Goal: Task Accomplishment & Management: Complete application form

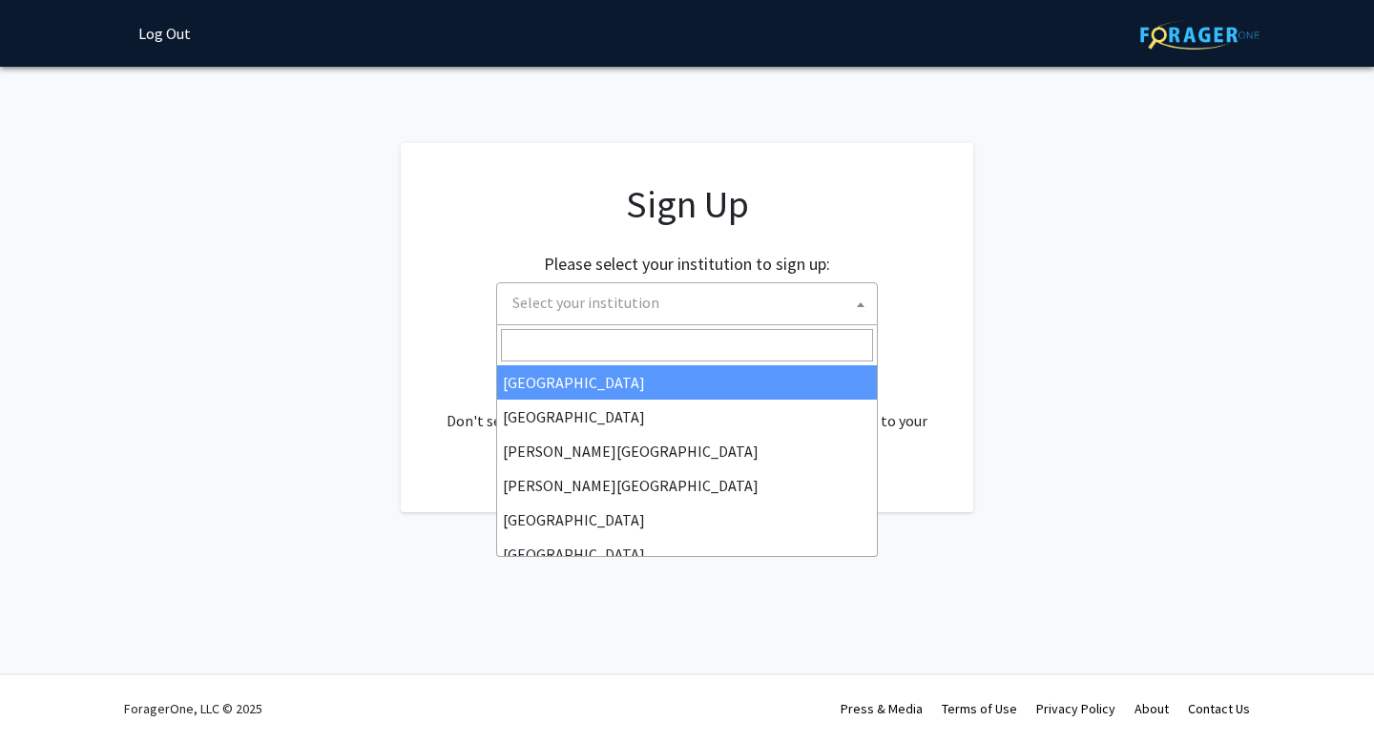
click at [625, 298] on span "Select your institution" at bounding box center [585, 302] width 147 height 19
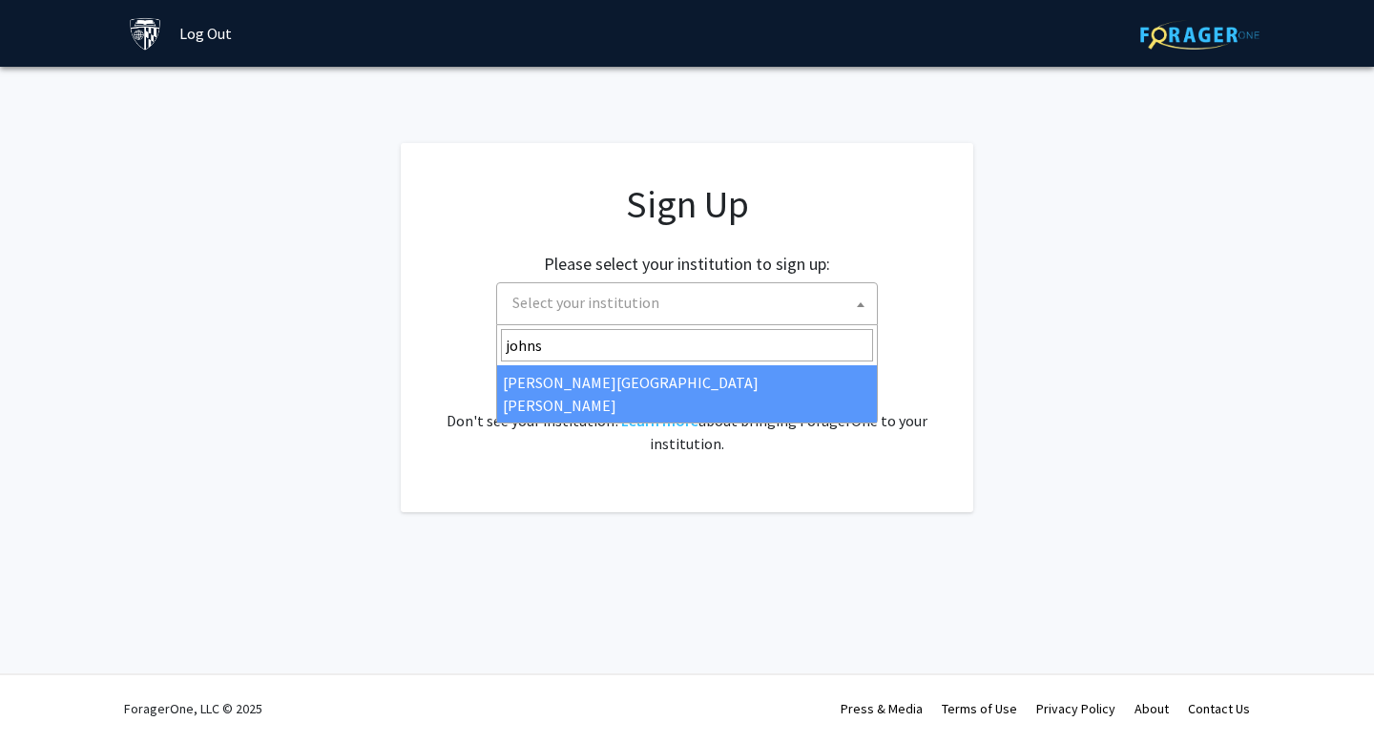
type input "johns"
select select "1"
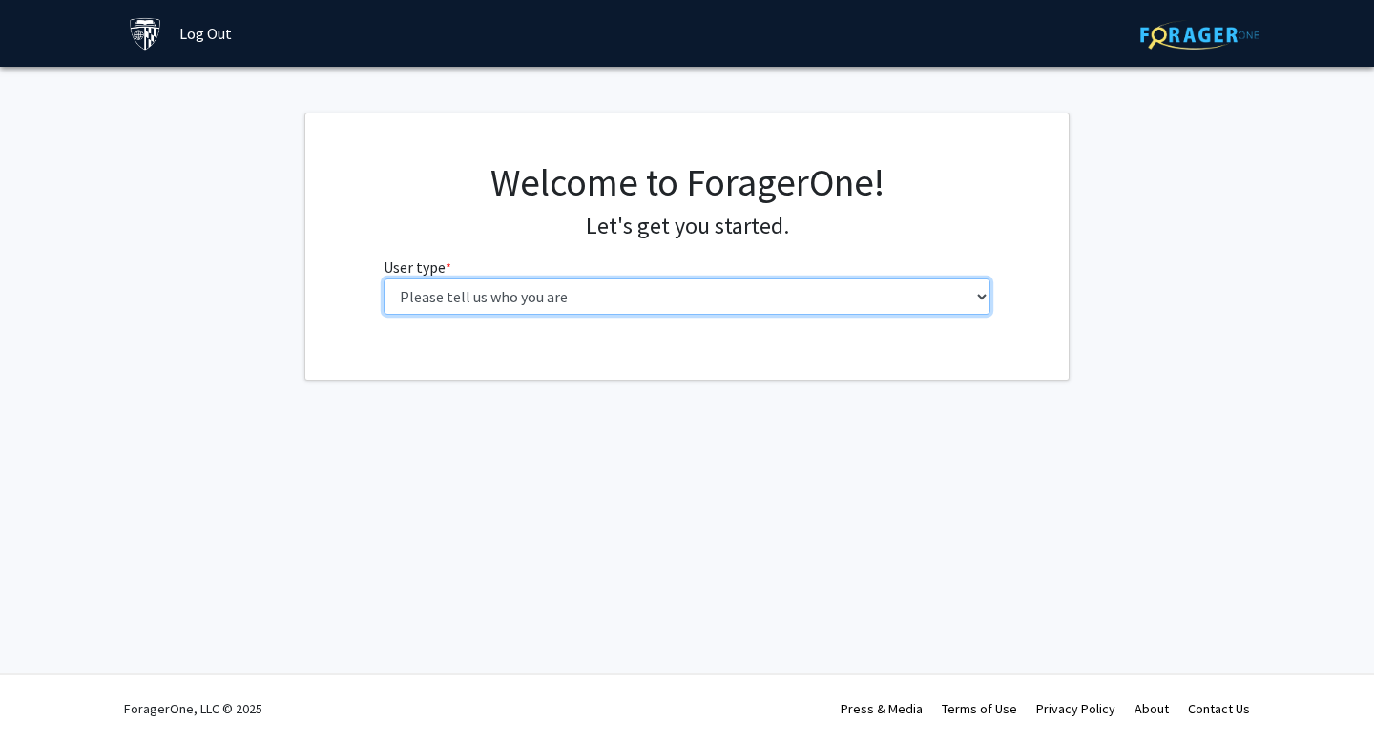
click at [458, 290] on select "Please tell us who you are Undergraduate Student Master's Student Doctoral Cand…" at bounding box center [688, 297] width 608 height 36
click at [393, 299] on select "Please tell us who you are Undergraduate Student Master's Student Doctoral Cand…" at bounding box center [688, 297] width 608 height 36
select select "4: postDoc"
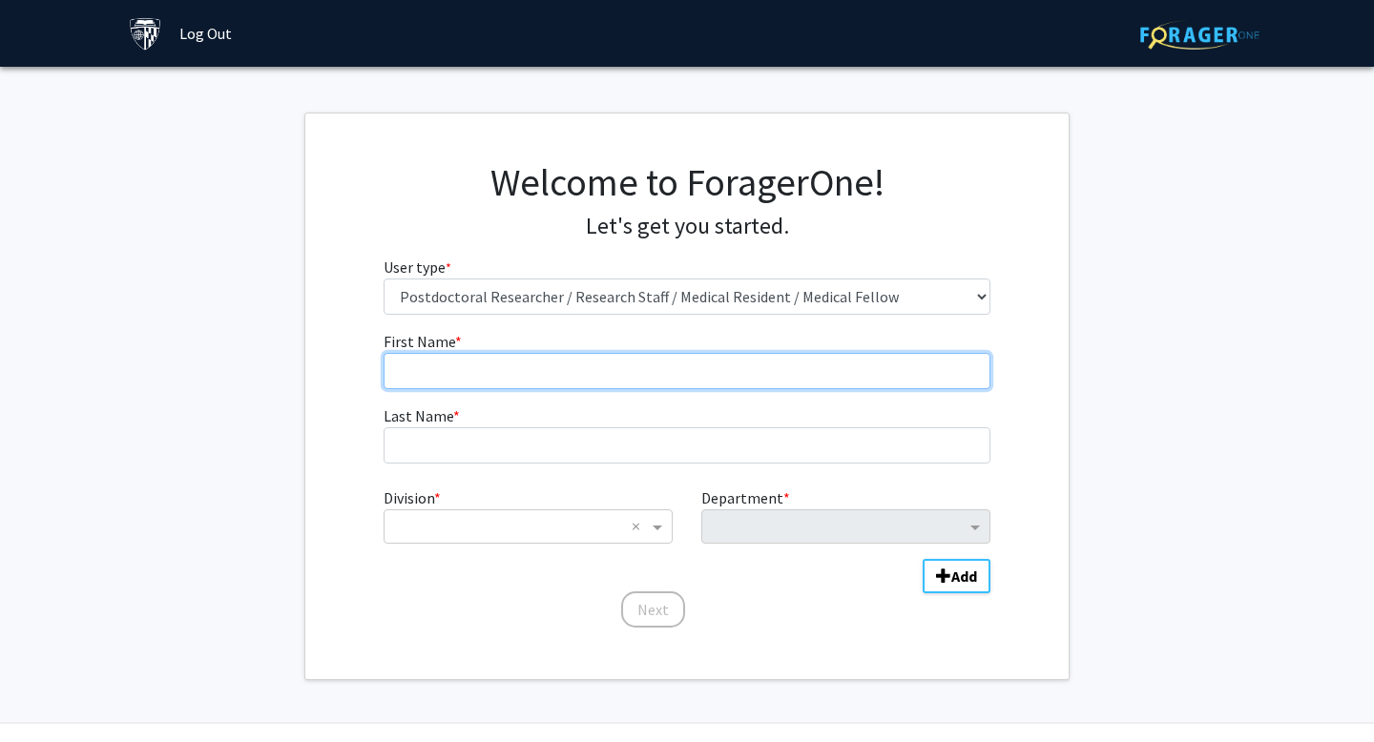
click at [541, 369] on input "First Name * required" at bounding box center [688, 371] width 608 height 36
type input "Julie Ann"
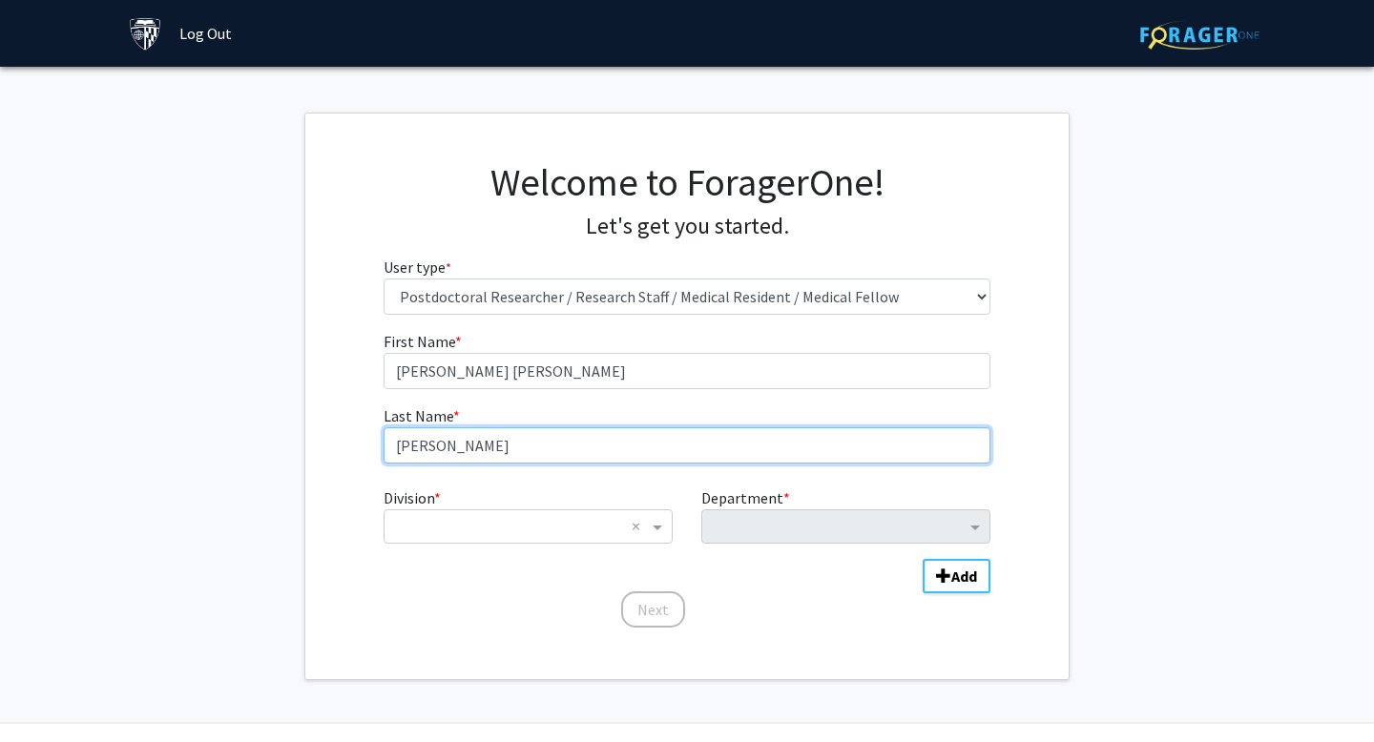
type input "Laxamana"
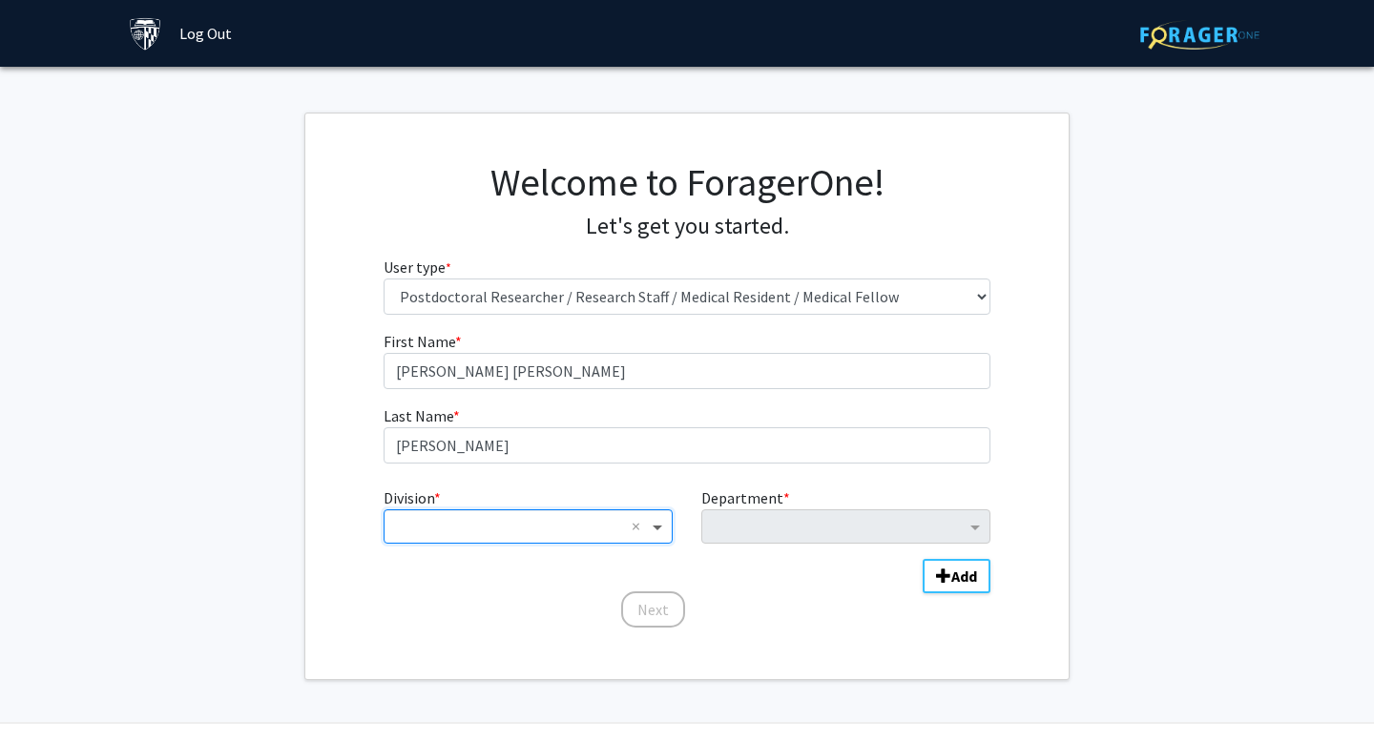
click at [661, 527] on span "Division" at bounding box center [660, 526] width 24 height 23
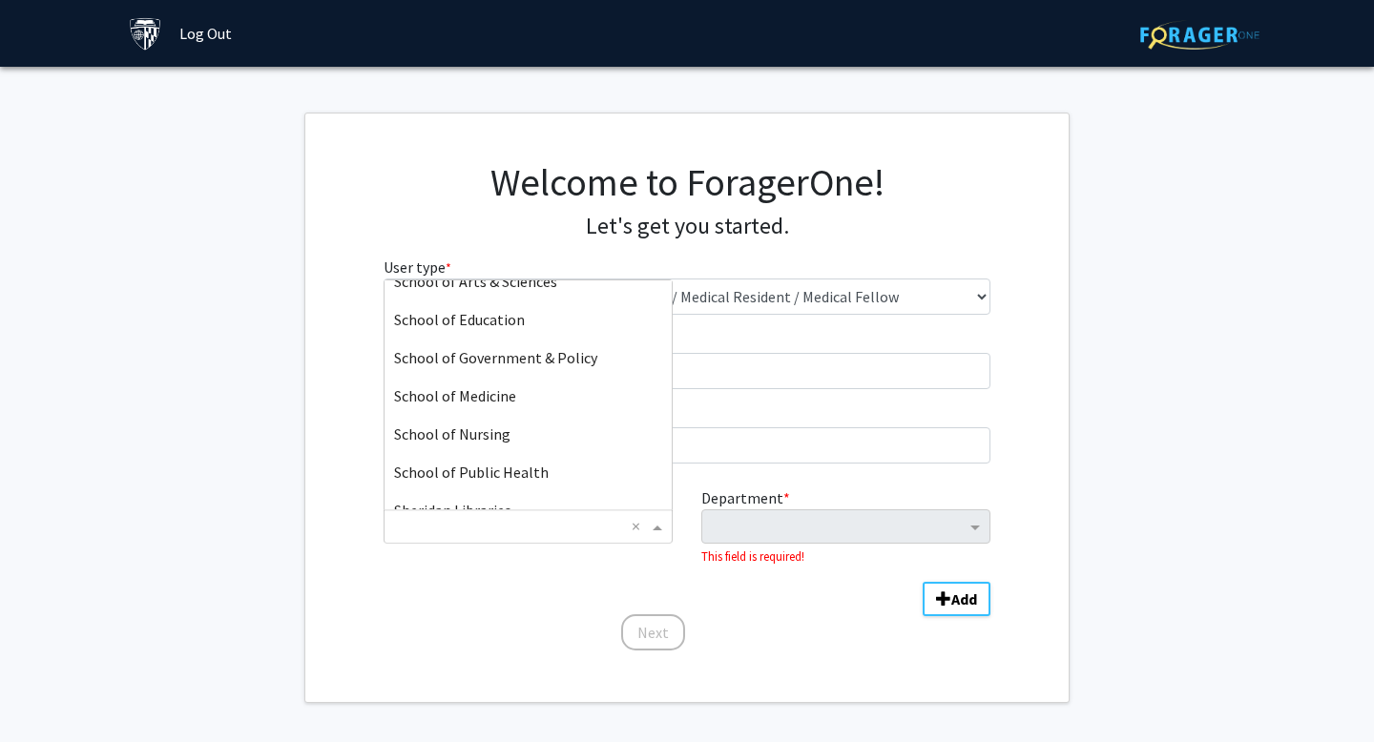
scroll to position [403, 0]
click at [527, 386] on div "School of Medicine" at bounding box center [528, 393] width 287 height 38
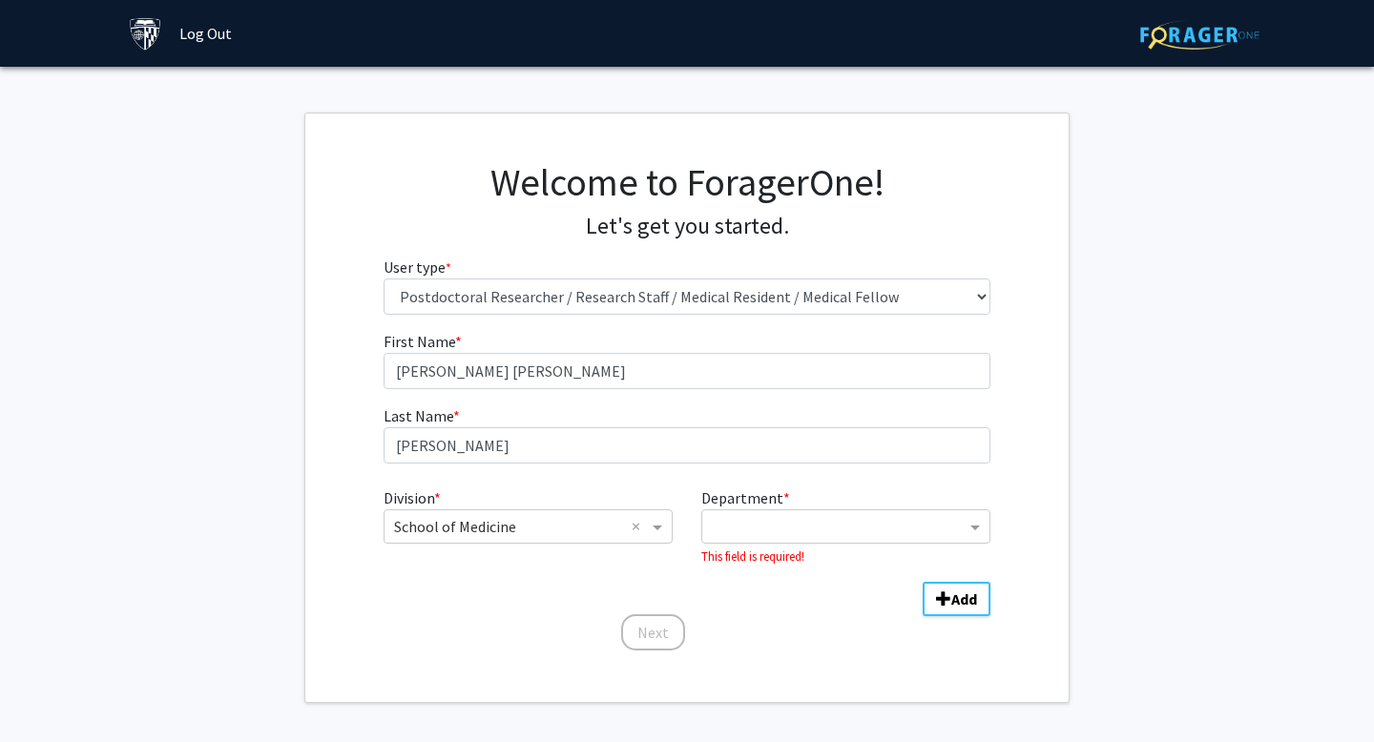
click at [827, 507] on div "Department * This field is required!" at bounding box center [846, 527] width 318 height 80
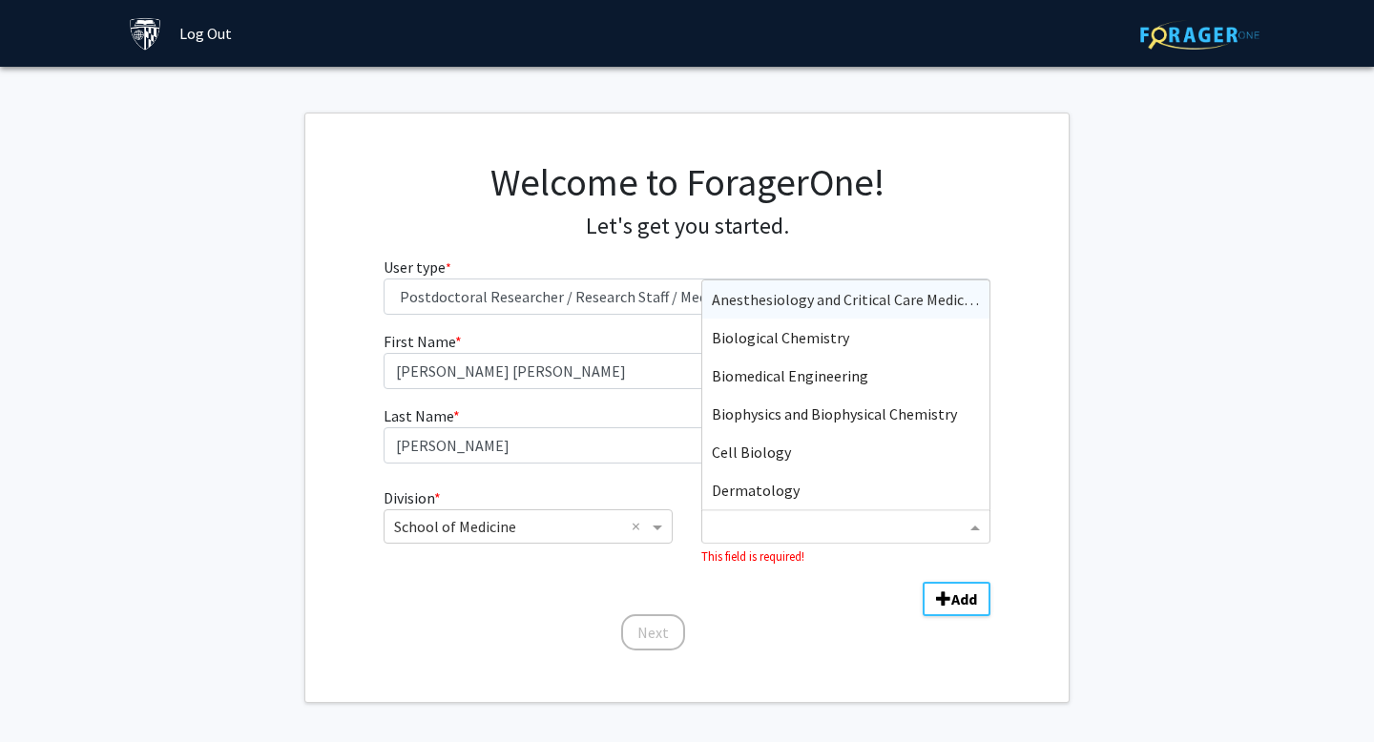
click at [810, 523] on input "Department" at bounding box center [839, 527] width 254 height 23
click at [780, 452] on span "Cell Biology" at bounding box center [751, 452] width 79 height 19
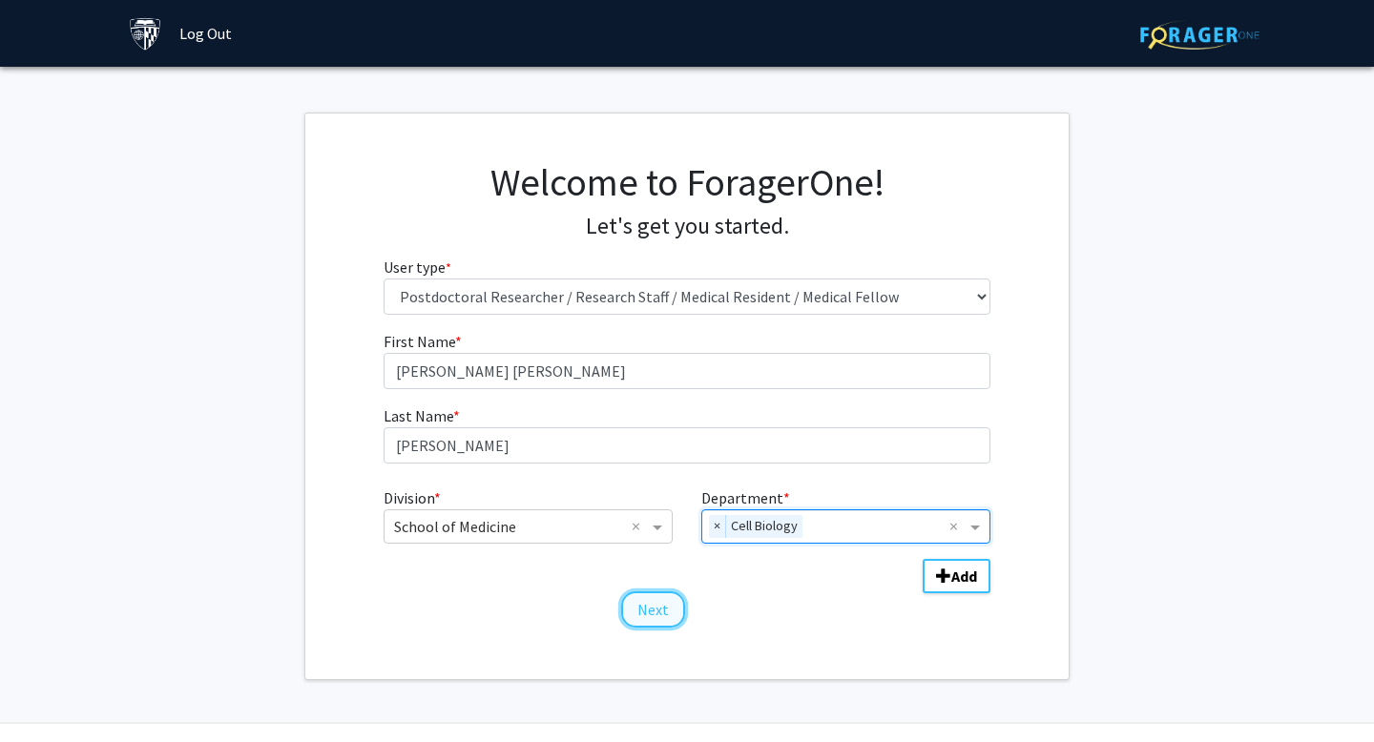
click at [655, 606] on button "Next" at bounding box center [653, 610] width 64 height 36
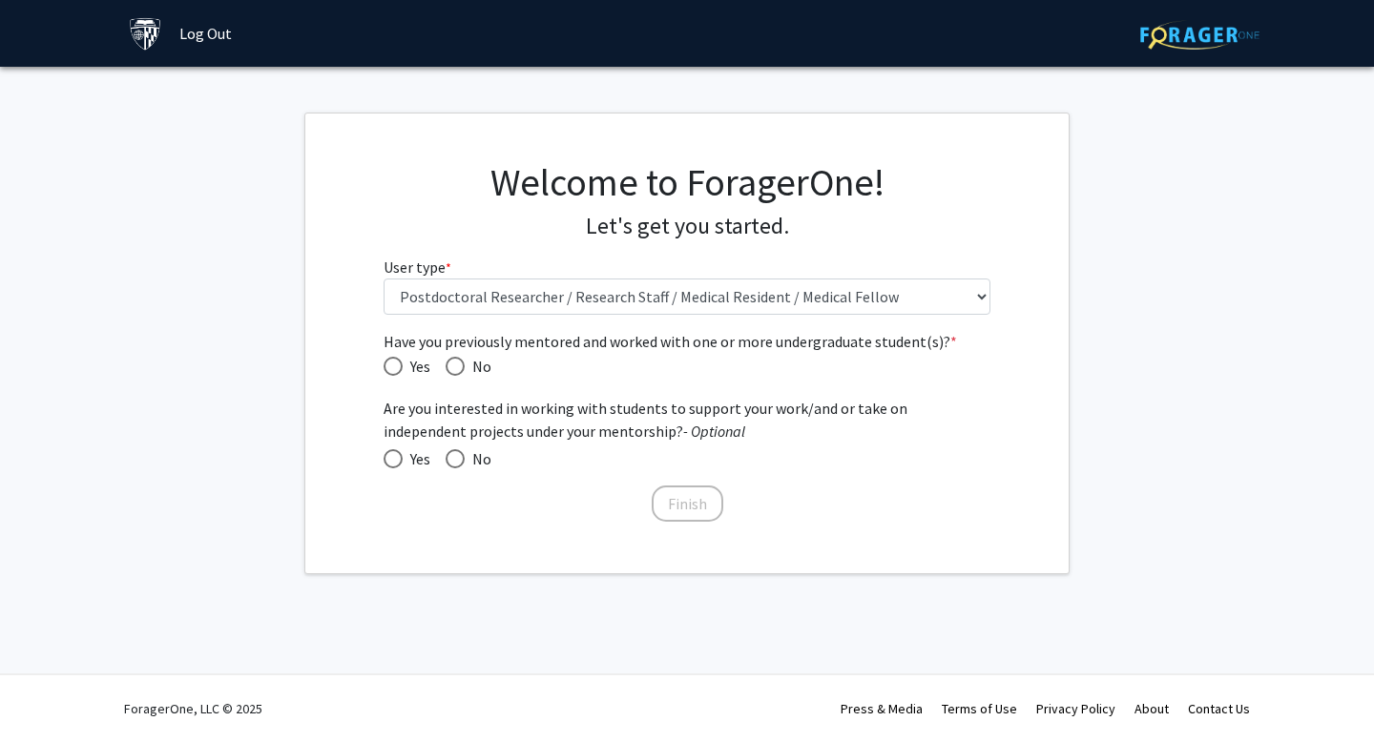
click at [388, 366] on span "Have you previously mentored and worked with one or more undergraduate student(…" at bounding box center [393, 366] width 19 height 19
click at [388, 366] on input "Yes" at bounding box center [393, 366] width 19 height 19
radio input "true"
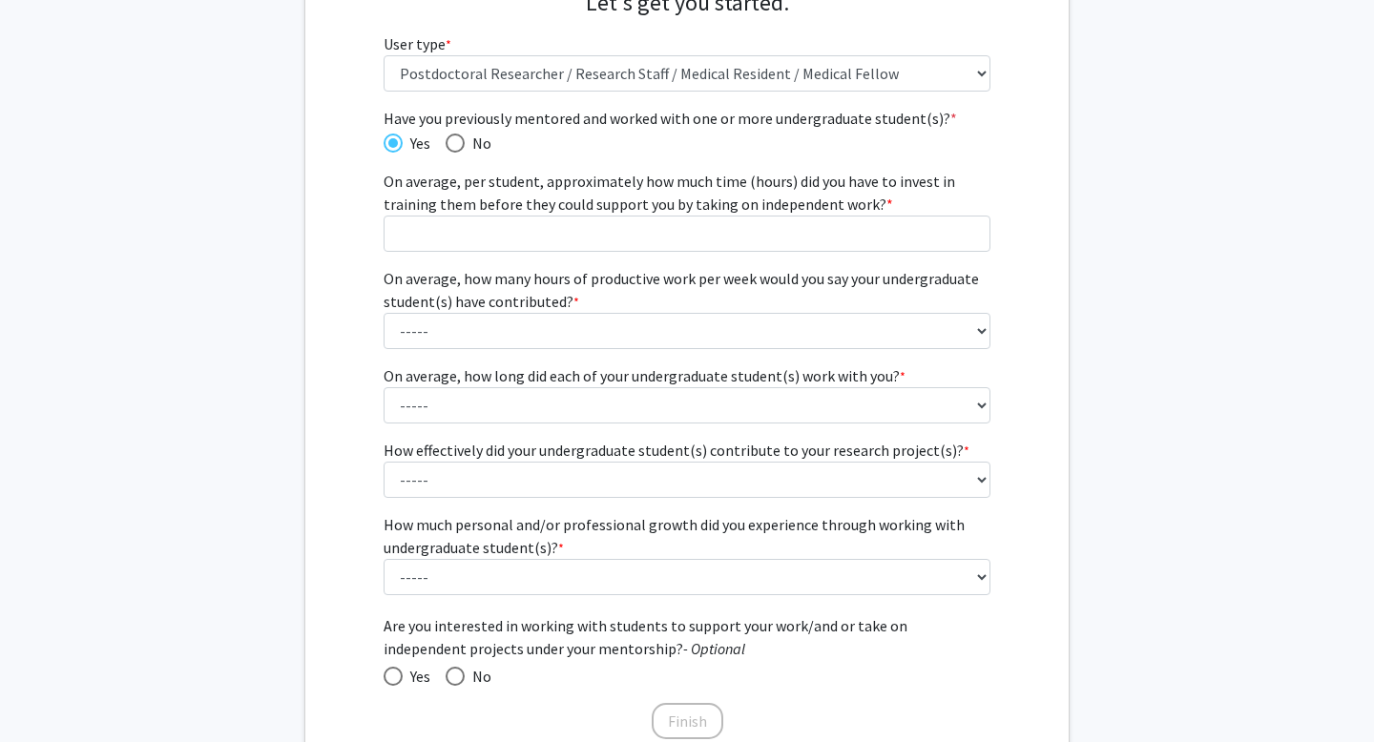
scroll to position [305, 0]
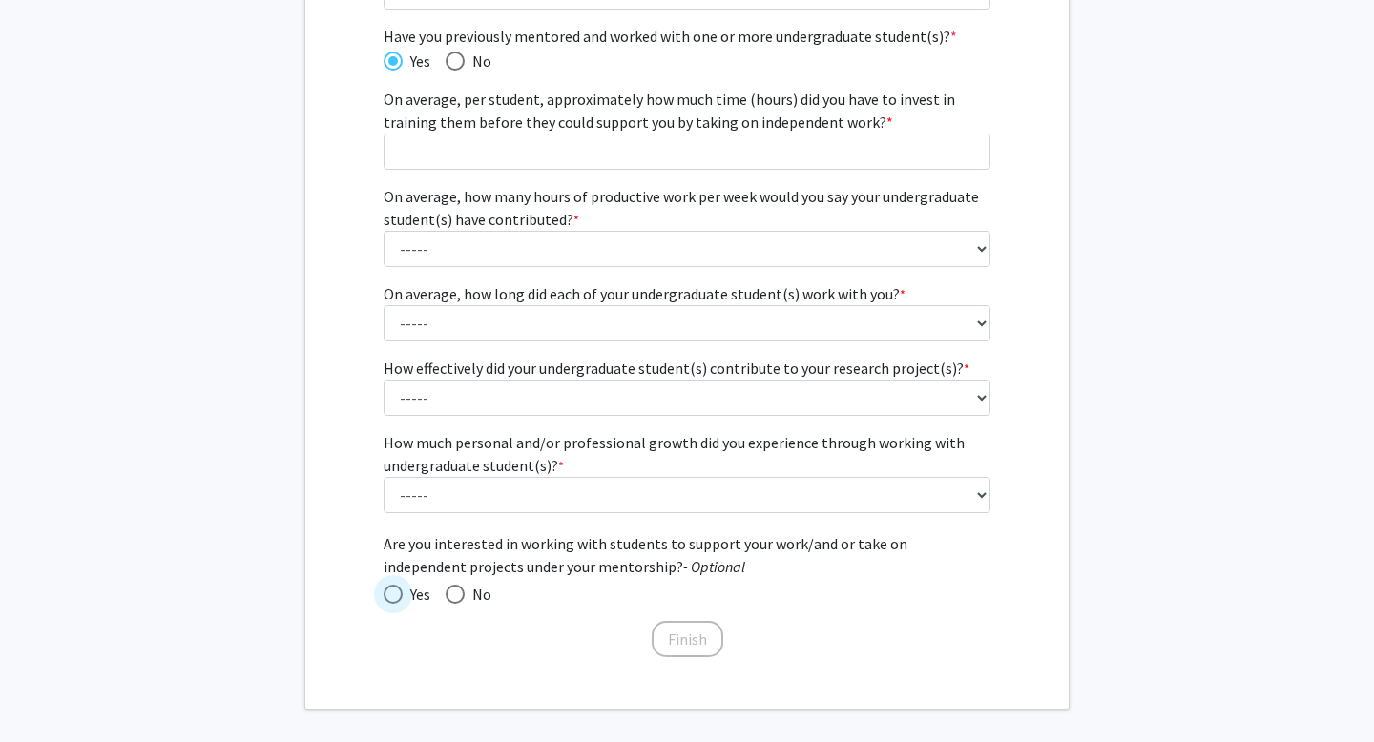
click at [394, 597] on span at bounding box center [393, 594] width 19 height 19
click at [394, 597] on input "Yes" at bounding box center [393, 594] width 19 height 19
radio input "true"
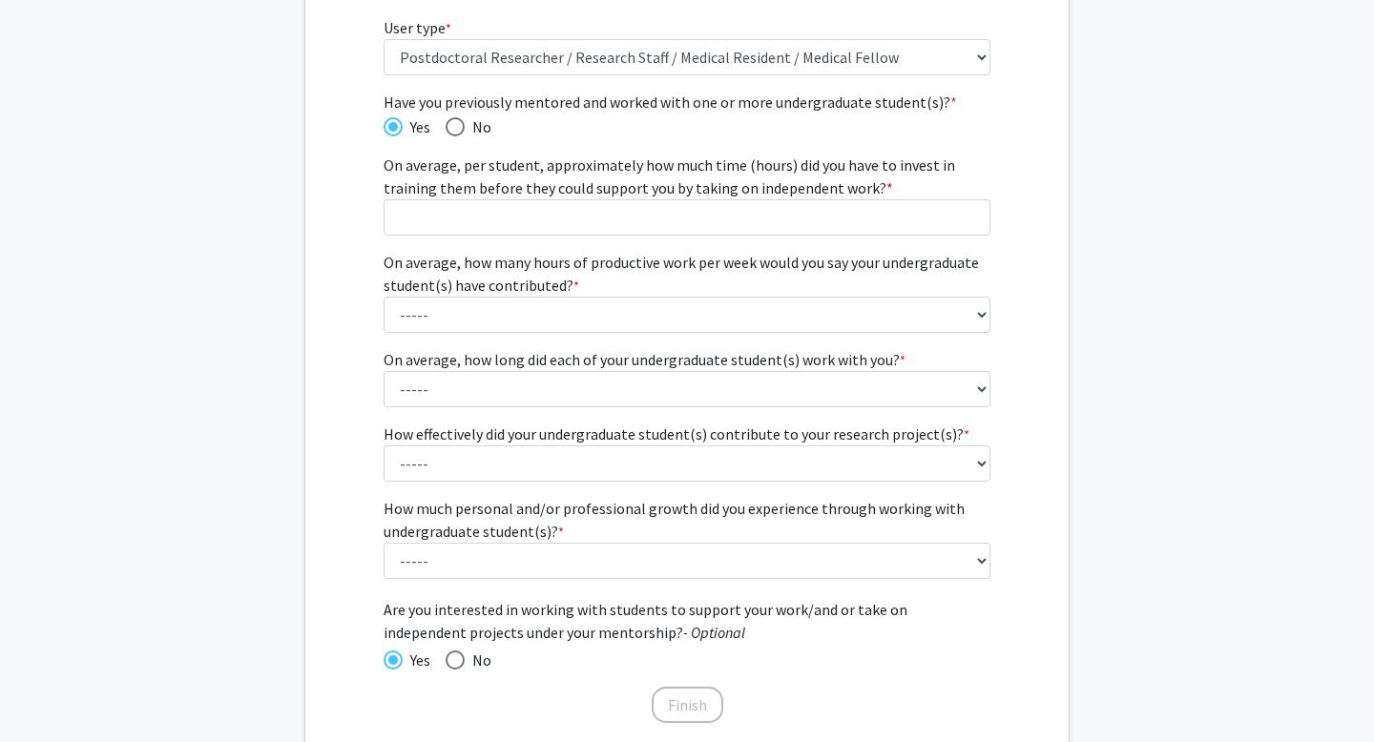
scroll to position [241, 0]
click at [491, 576] on div "Have you previously mentored and worked with one or more undergraduate student(…" at bounding box center [688, 397] width 608 height 616
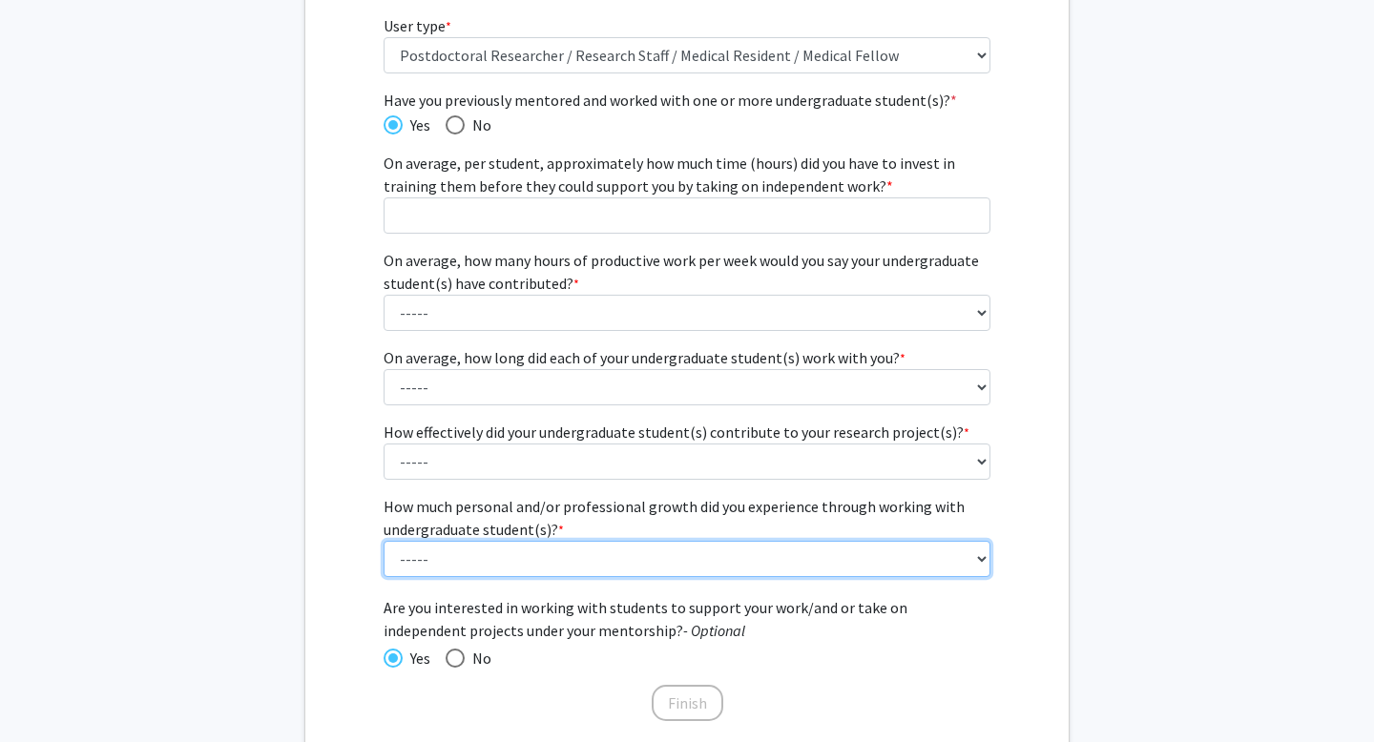
click at [525, 558] on select "----- 1 (Minimal) 2 3 (Moderate) 4 5 (Significant)" at bounding box center [688, 559] width 608 height 36
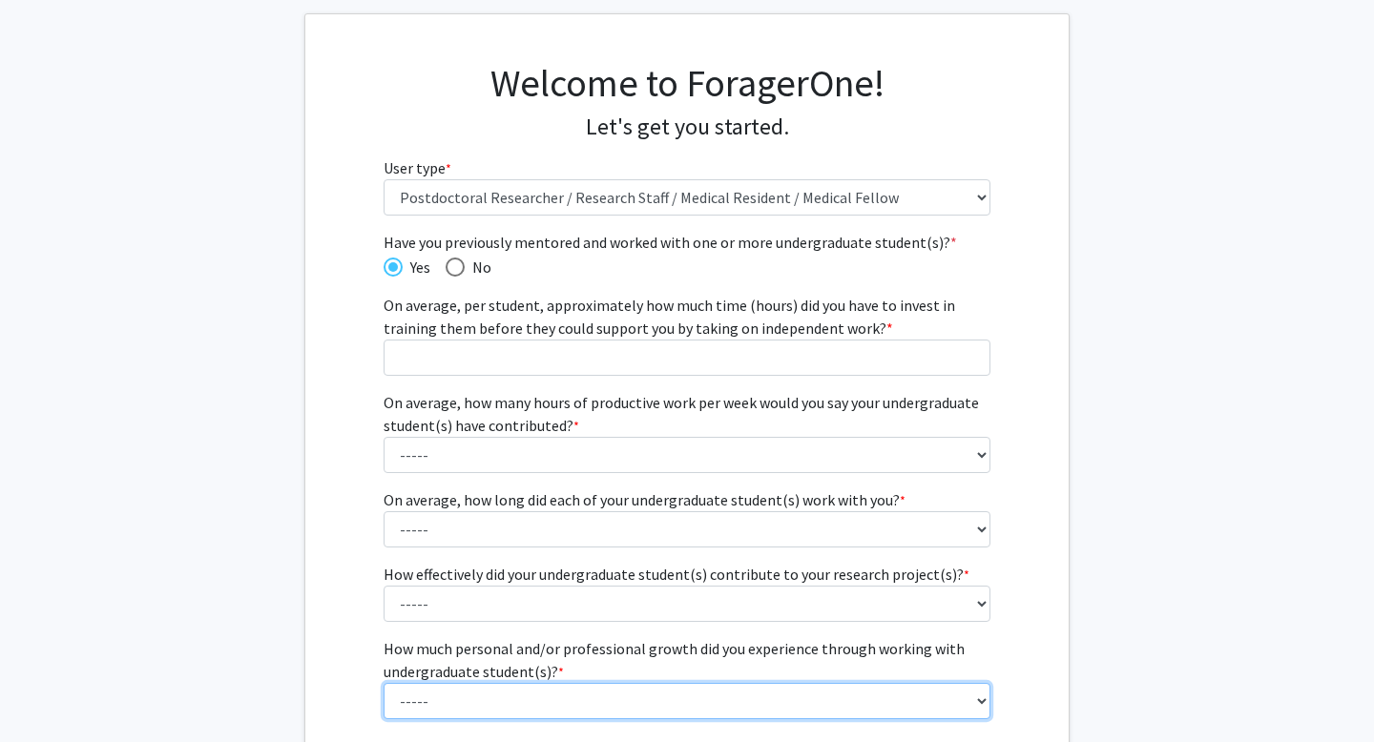
scroll to position [63, 0]
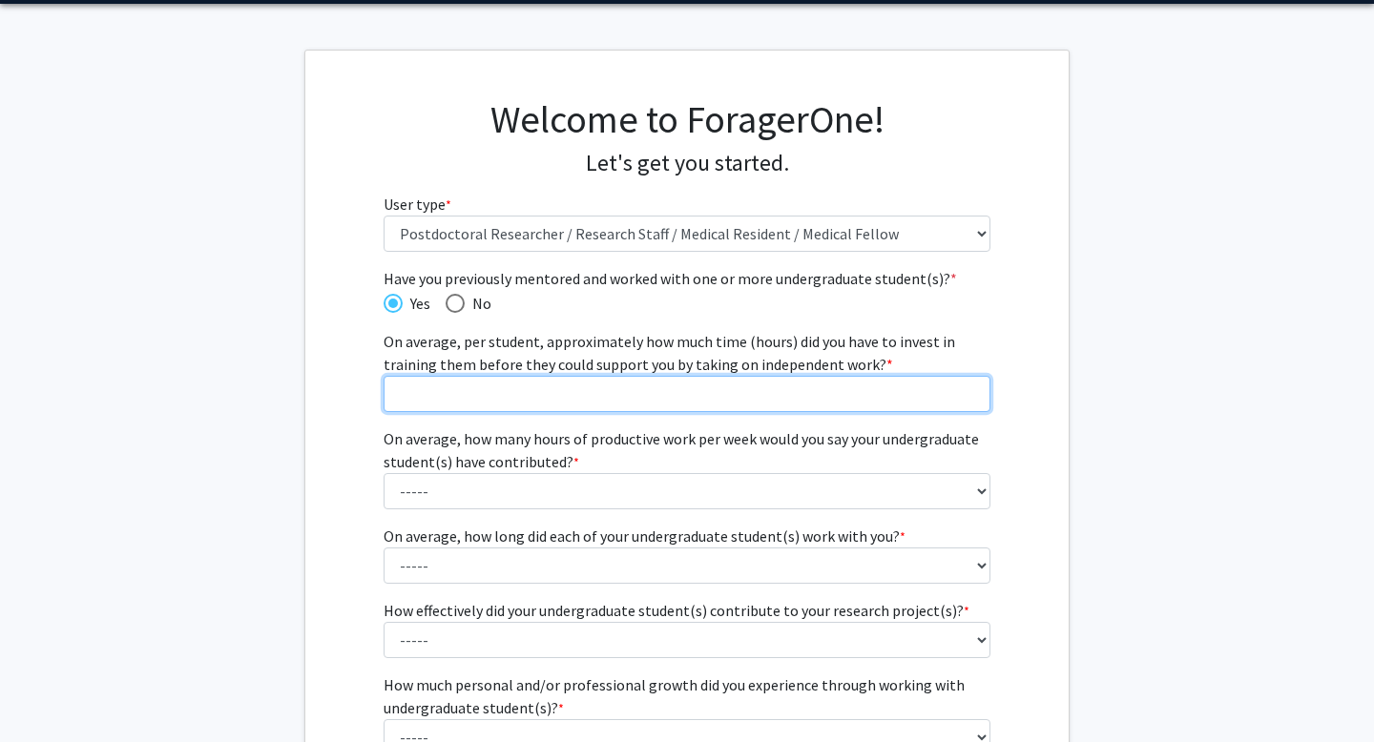
click at [531, 391] on input "On average, per student, approximately how much time (hours) did you have to in…" at bounding box center [688, 394] width 608 height 36
click at [971, 395] on input "0" at bounding box center [688, 394] width 608 height 36
click at [978, 387] on input "0" at bounding box center [688, 394] width 608 height 36
click at [966, 389] on input "1" at bounding box center [688, 394] width 608 height 36
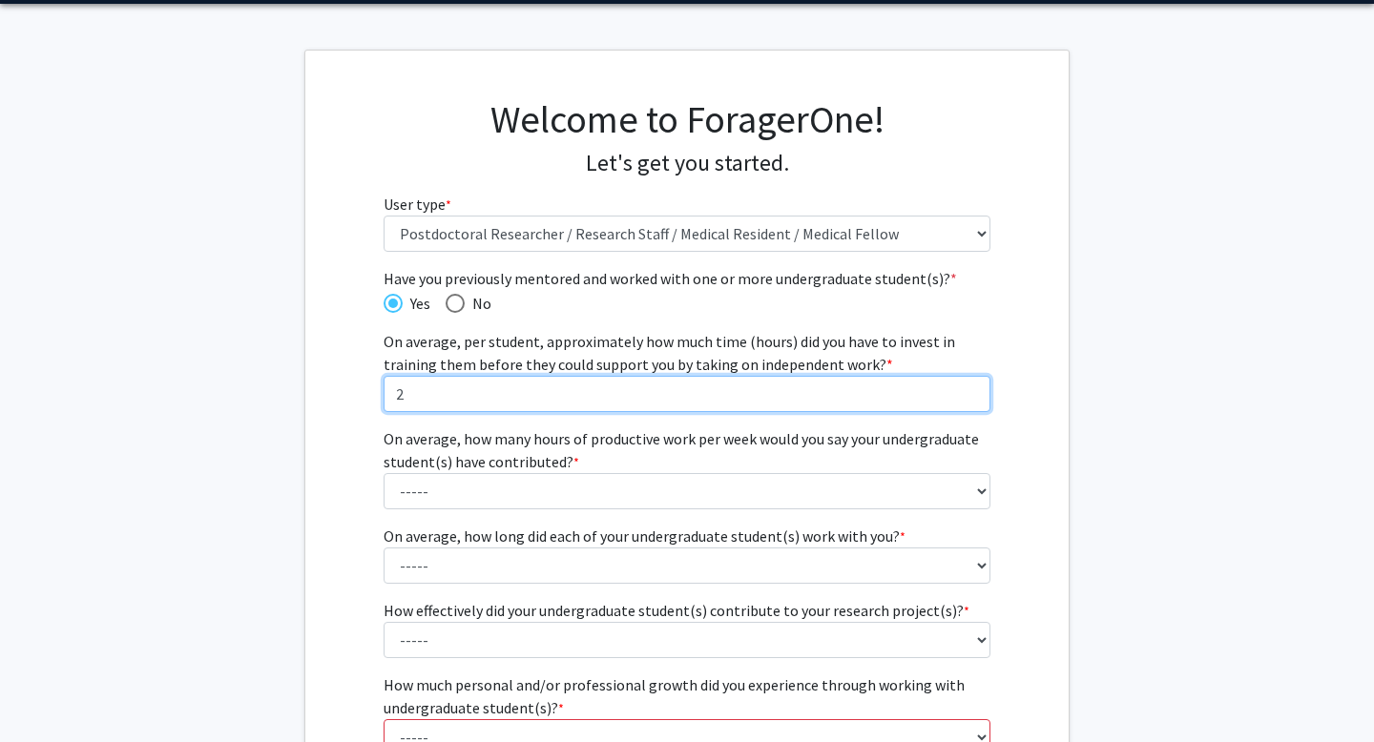
click at [966, 389] on input "2" at bounding box center [688, 394] width 608 height 36
click at [966, 389] on input "3" at bounding box center [688, 394] width 608 height 36
click at [974, 388] on input "4" at bounding box center [688, 394] width 608 height 36
click at [973, 399] on input "3" at bounding box center [688, 394] width 608 height 36
click at [973, 399] on input "2" at bounding box center [688, 394] width 608 height 36
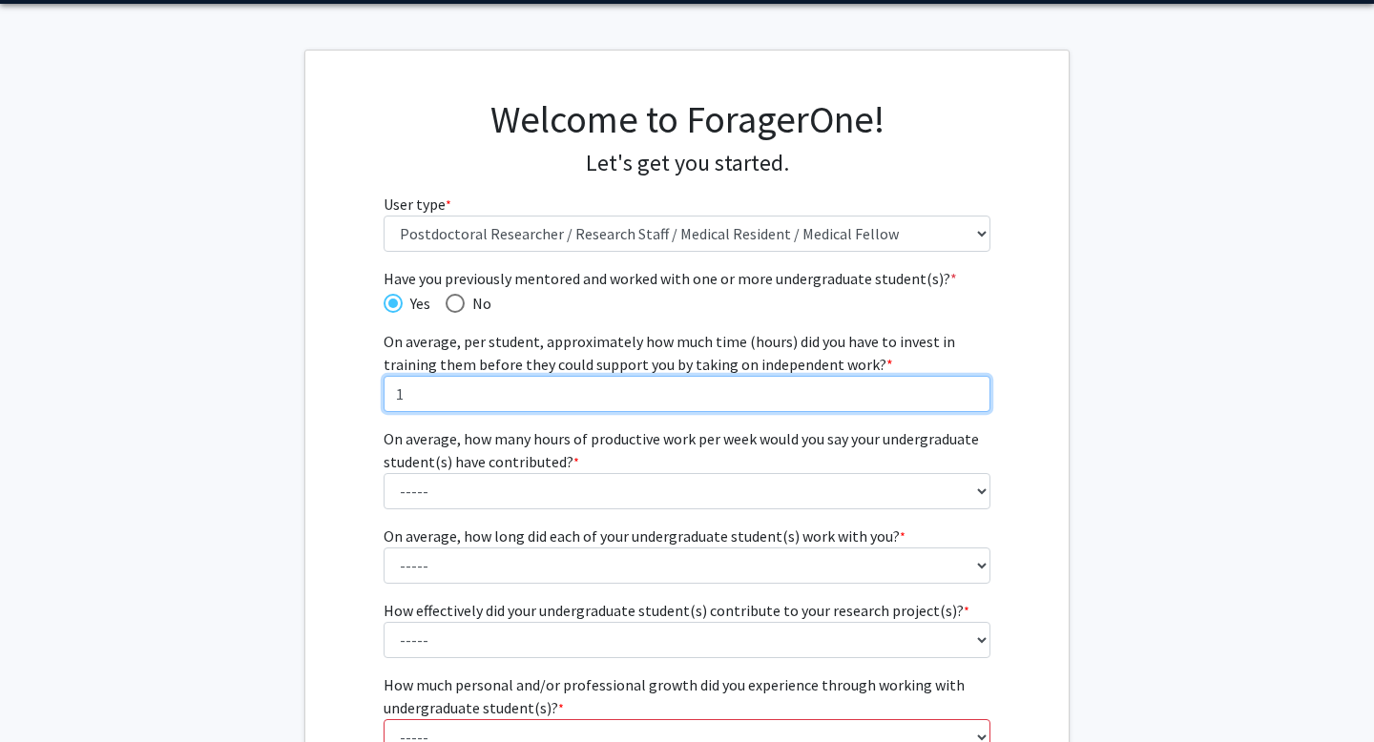
click at [973, 399] on input "1" at bounding box center [688, 394] width 608 height 36
type input "0"
click at [973, 399] on input "0" at bounding box center [688, 394] width 608 height 36
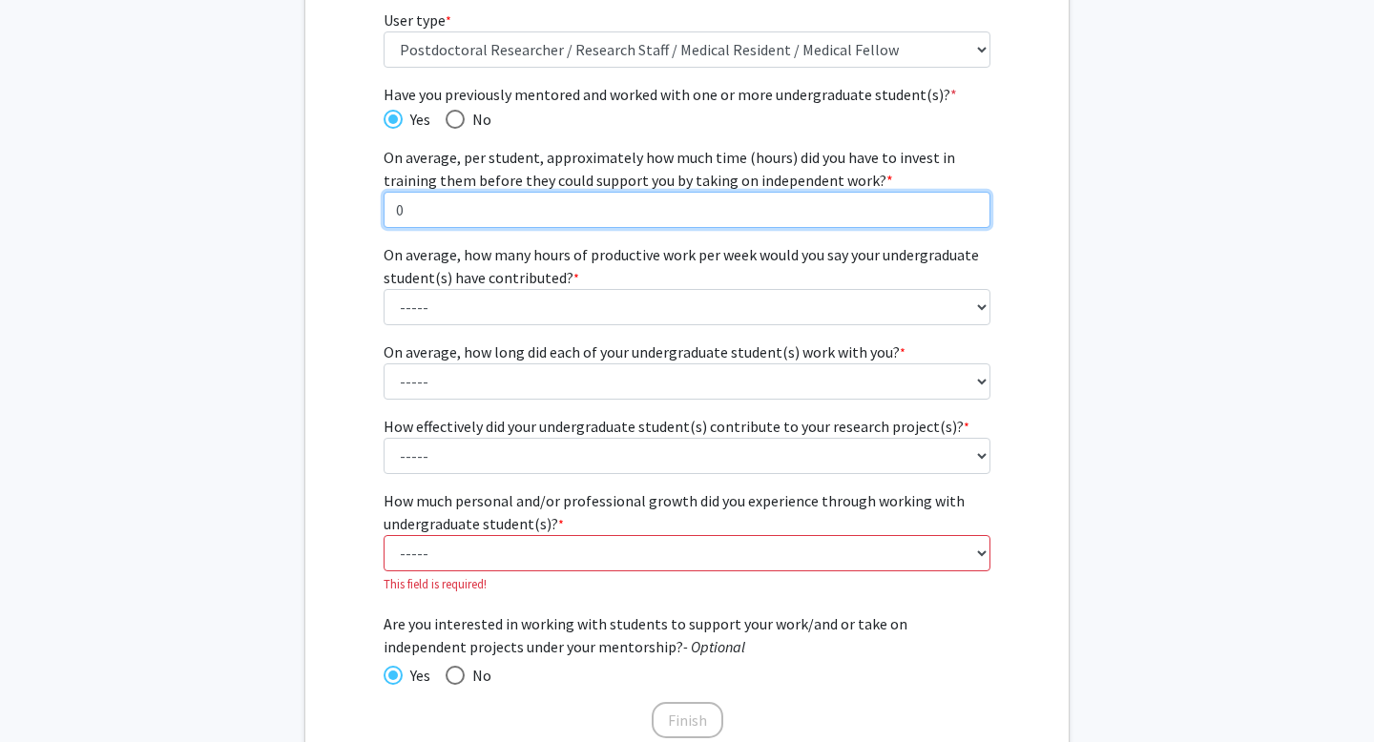
scroll to position [249, 0]
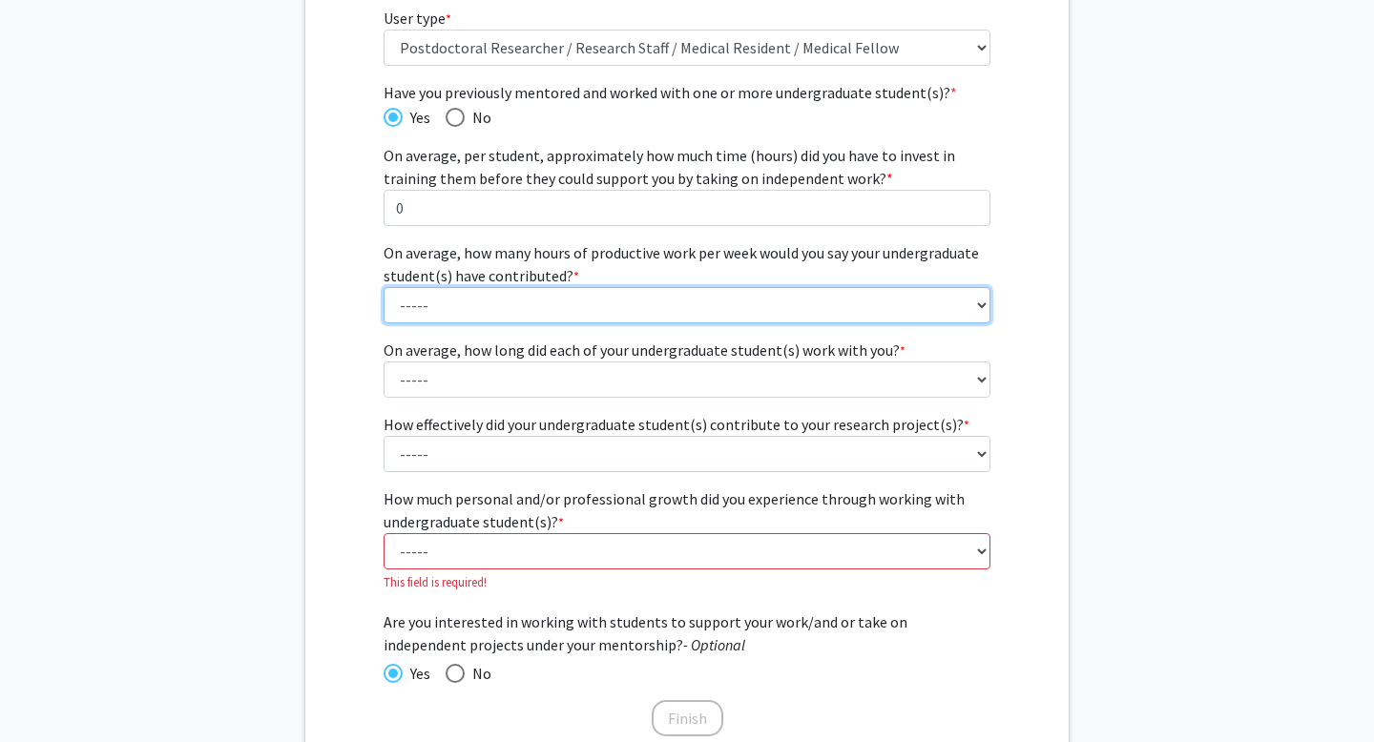
click at [610, 303] on select "----- 1 - 5 hours 6 - 10 hours 11 - 15 hours 16 - 20 hours 21 - 30 hours 31 - 4…" at bounding box center [688, 305] width 608 height 36
select select "1: 1 - 5 hours"
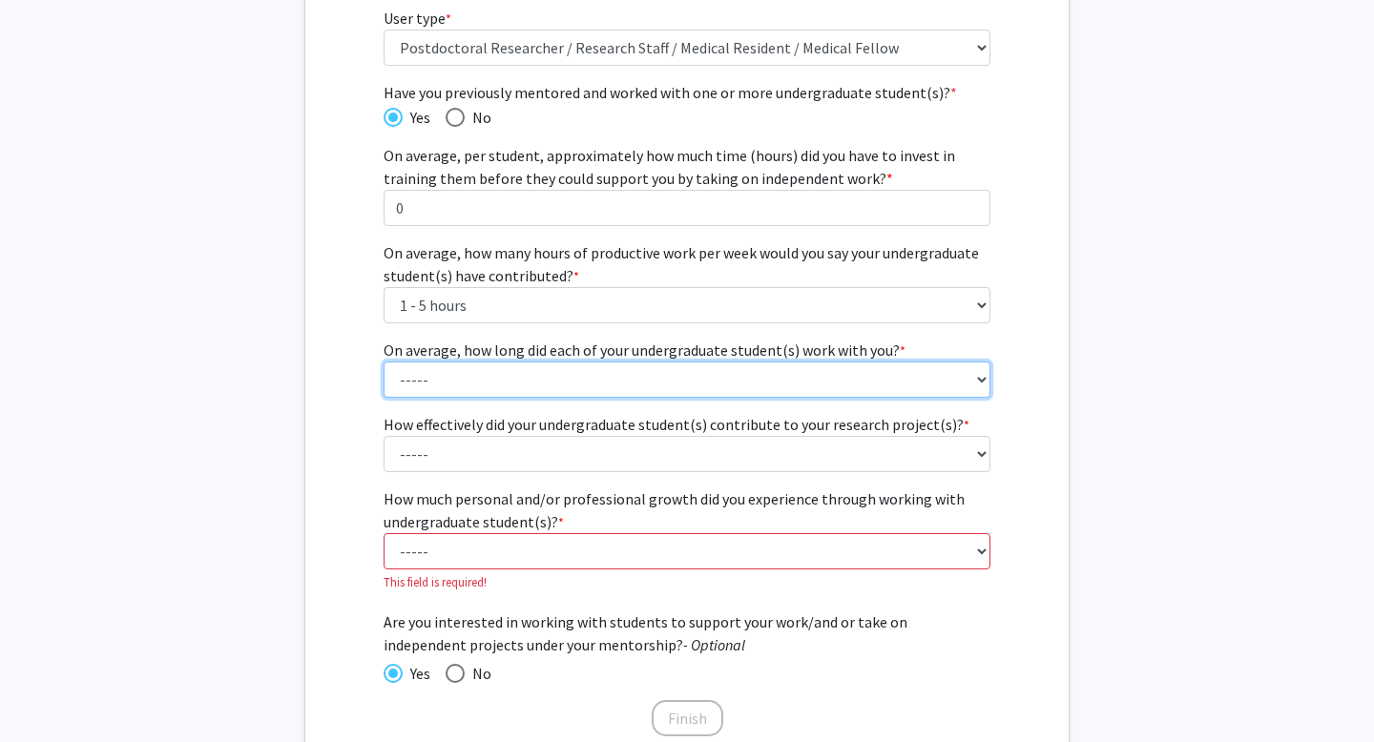
click at [530, 379] on select "----- 1 - 3 months 3 - 6 months 6 months - 1 year 1 - 2 years 2 - 3 years 3 - 4…" at bounding box center [688, 380] width 608 height 36
select select "3: 6 months - 1 year"
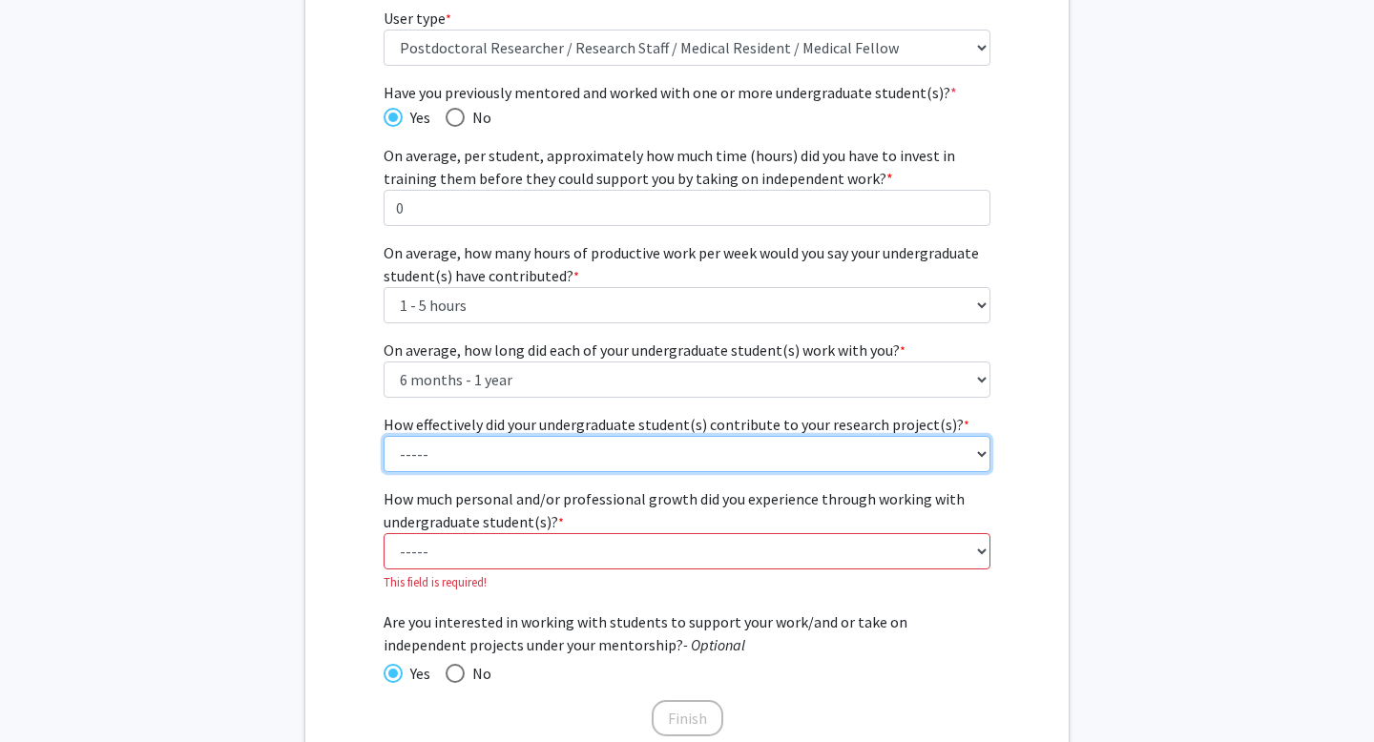
click at [507, 451] on select "----- 1 (Minimally) 2 3 (Moderately) 4 5 (Significantly)" at bounding box center [688, 454] width 608 height 36
select select "5: 5"
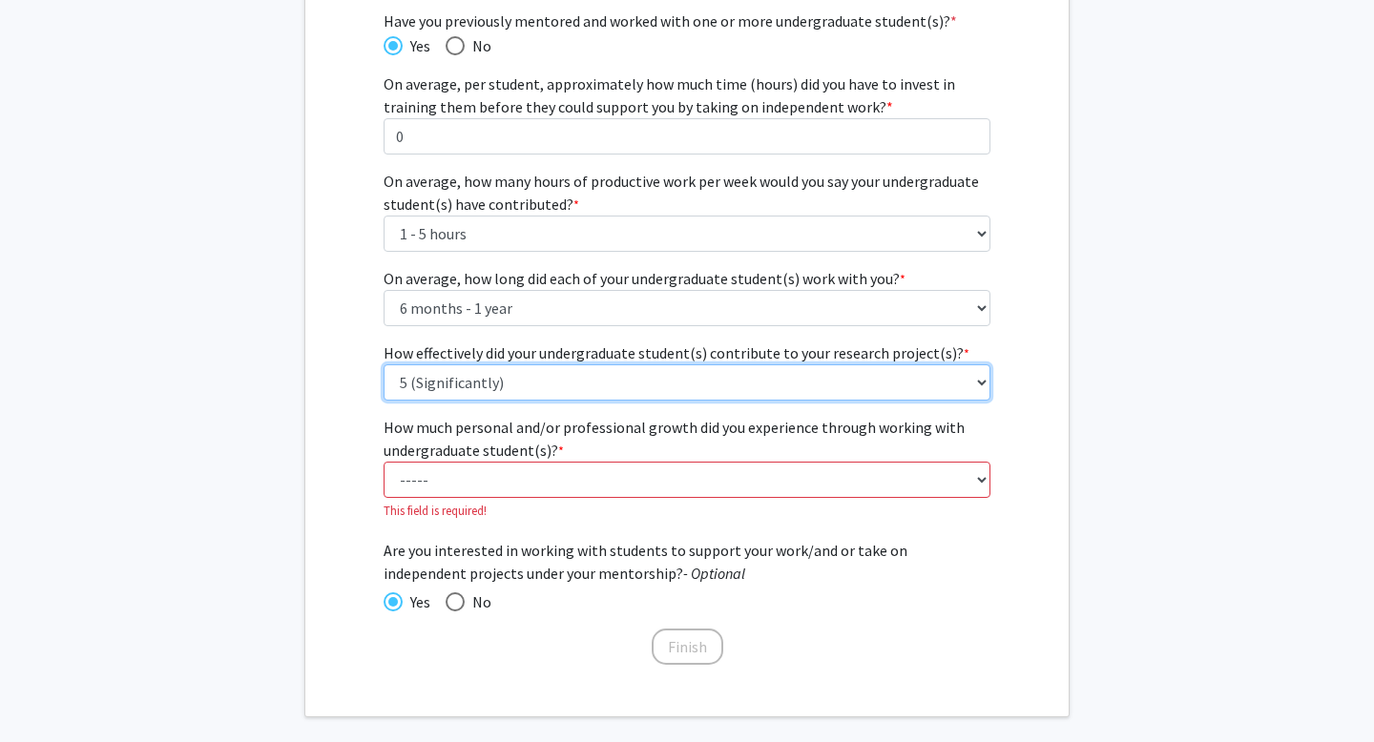
scroll to position [377, 0]
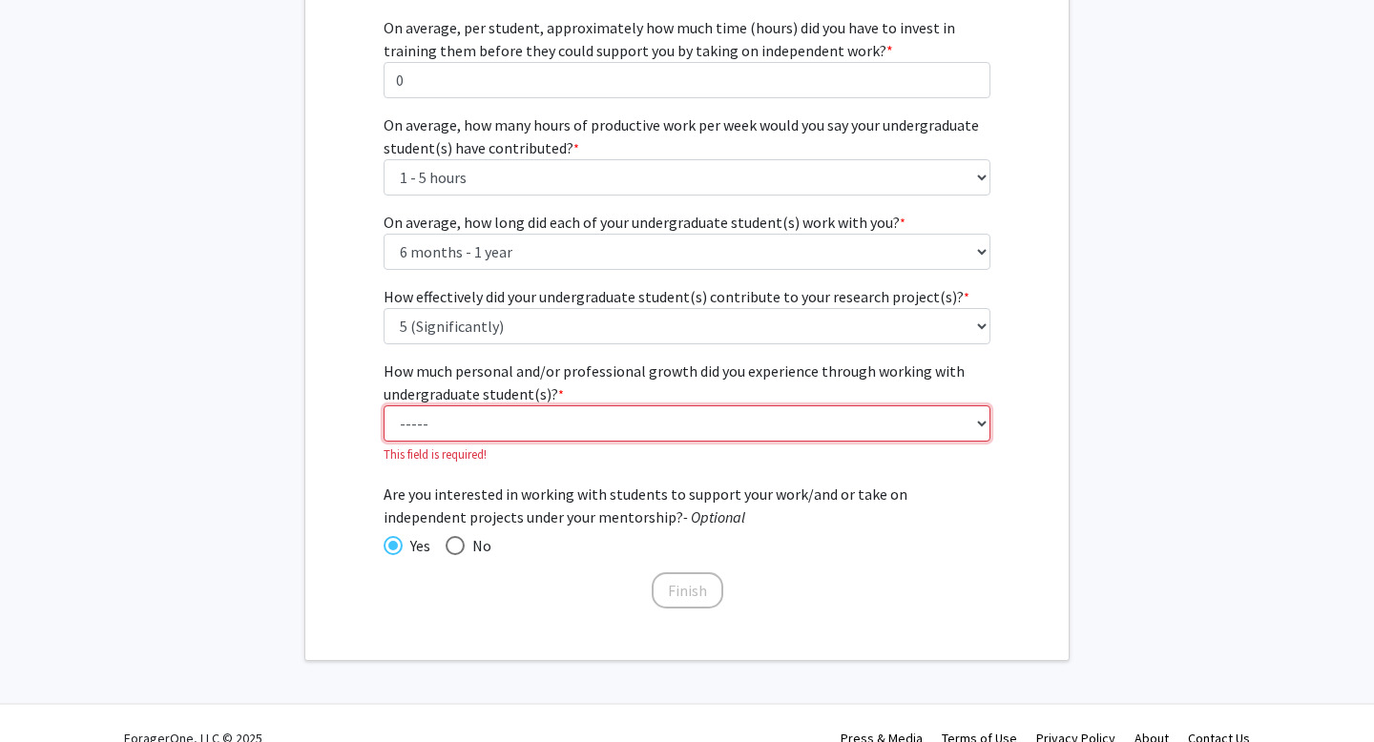
click at [536, 419] on select "----- 1 (Minimal) 2 3 (Moderate) 4 5 (Significant)" at bounding box center [688, 424] width 608 height 36
select select "5: 5"
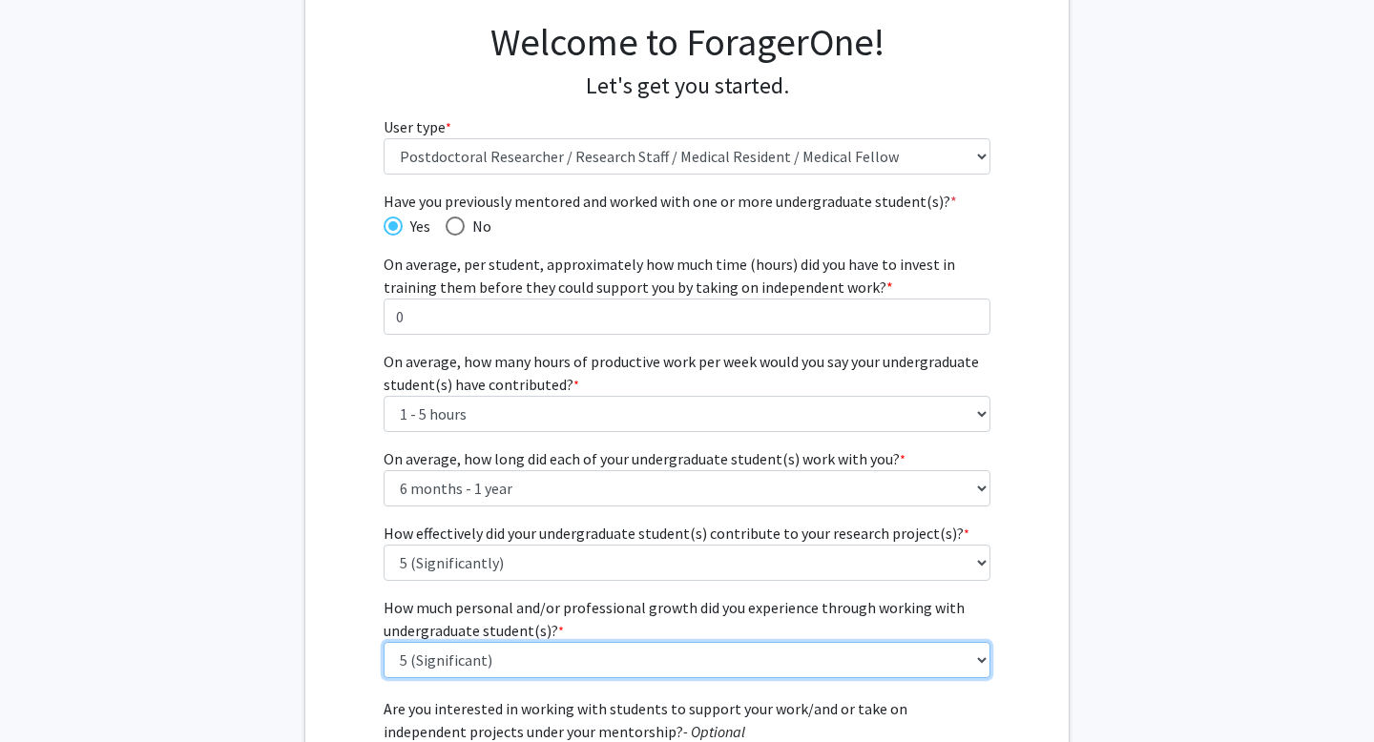
scroll to position [383, 0]
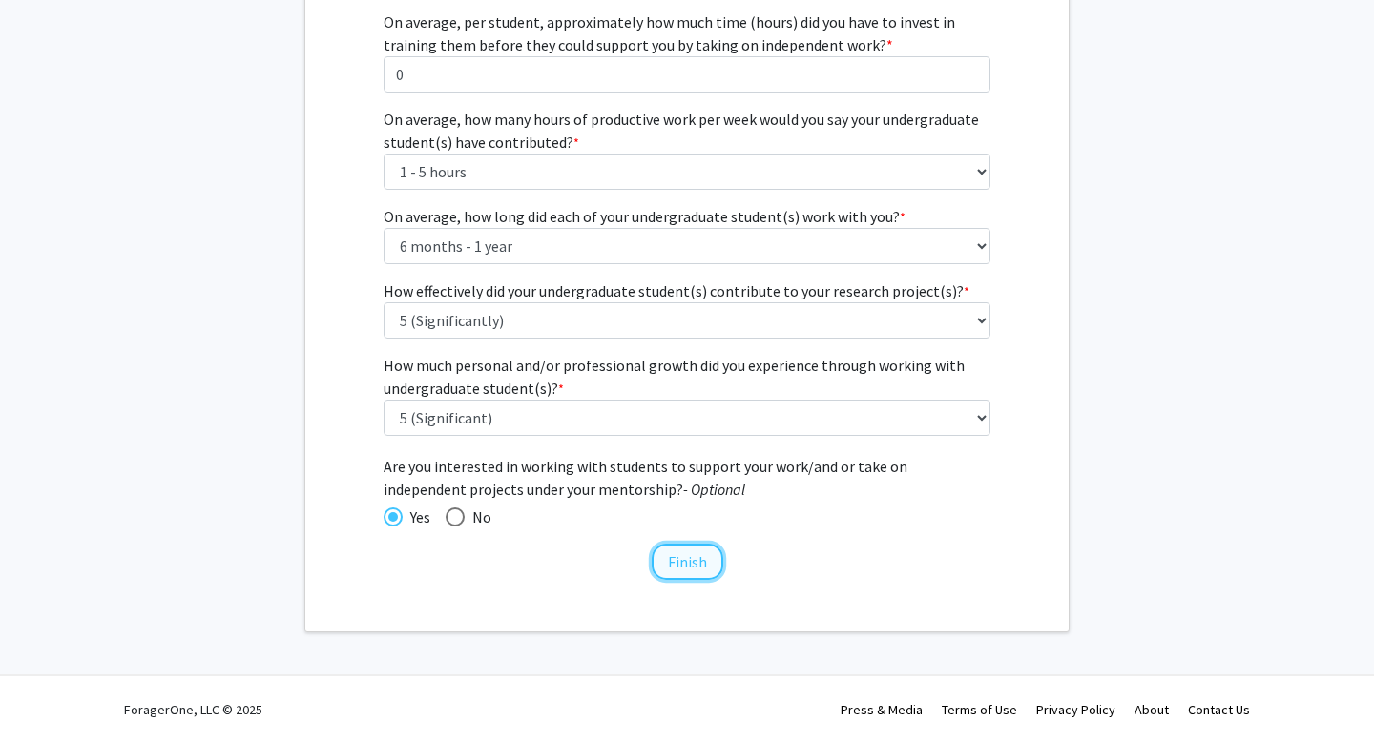
click at [691, 561] on button "Finish" at bounding box center [688, 562] width 72 height 36
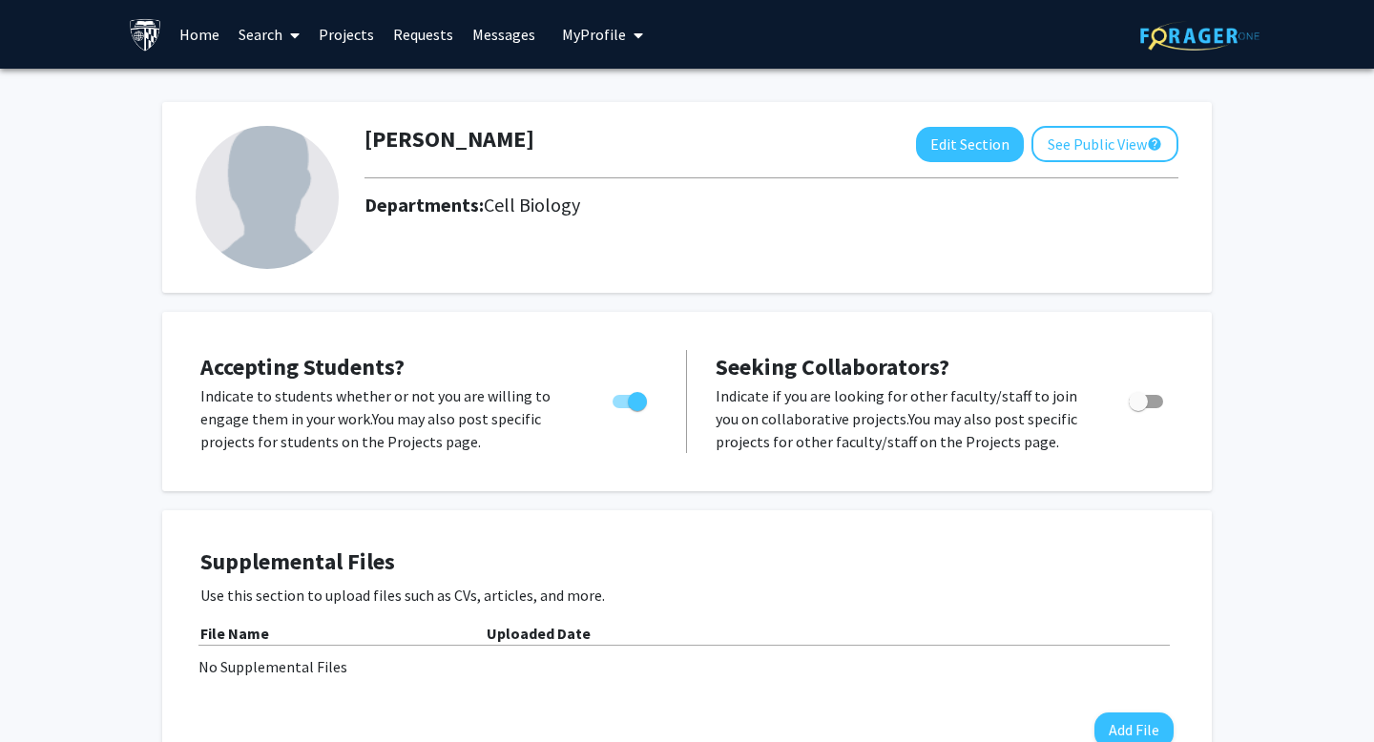
click at [200, 42] on link "Home" at bounding box center [199, 34] width 59 height 67
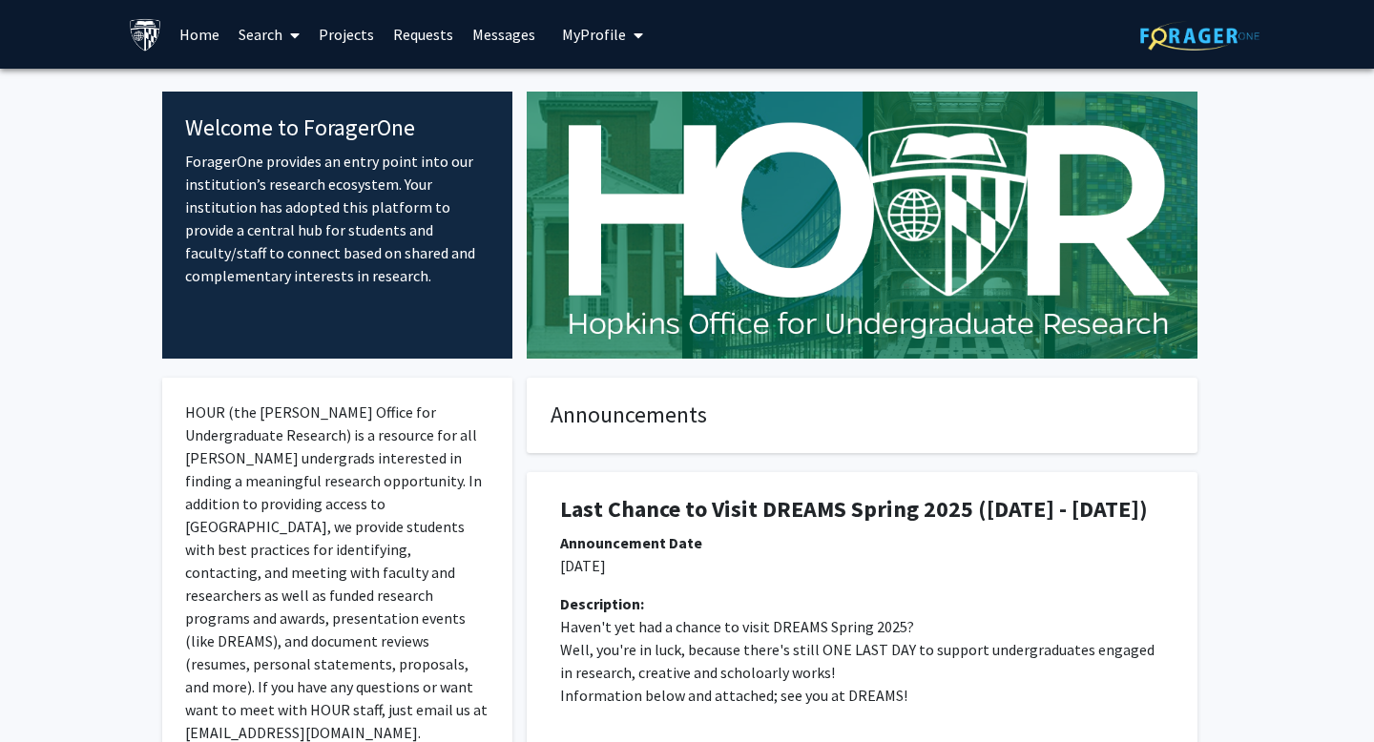
click at [329, 46] on link "Projects" at bounding box center [346, 34] width 74 height 67
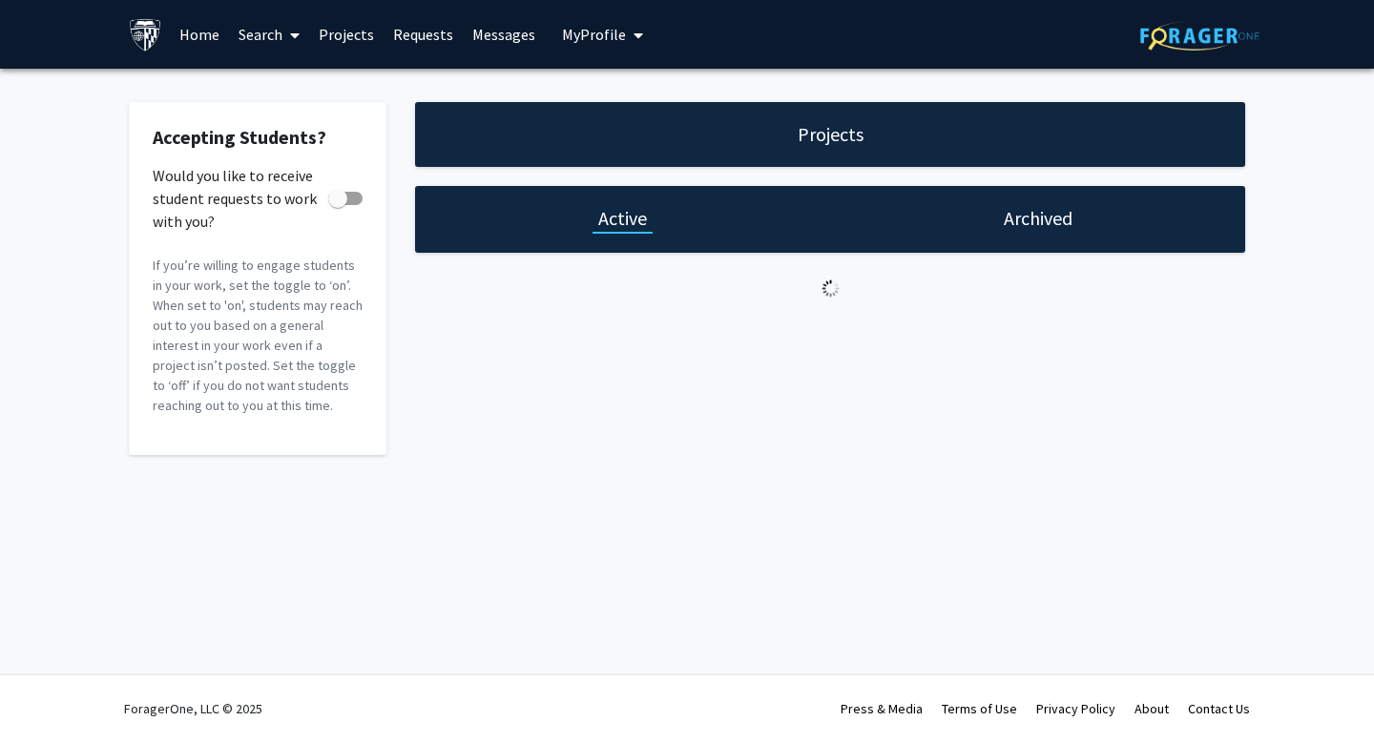
click at [360, 43] on link "Projects" at bounding box center [346, 34] width 74 height 67
checkbox input "true"
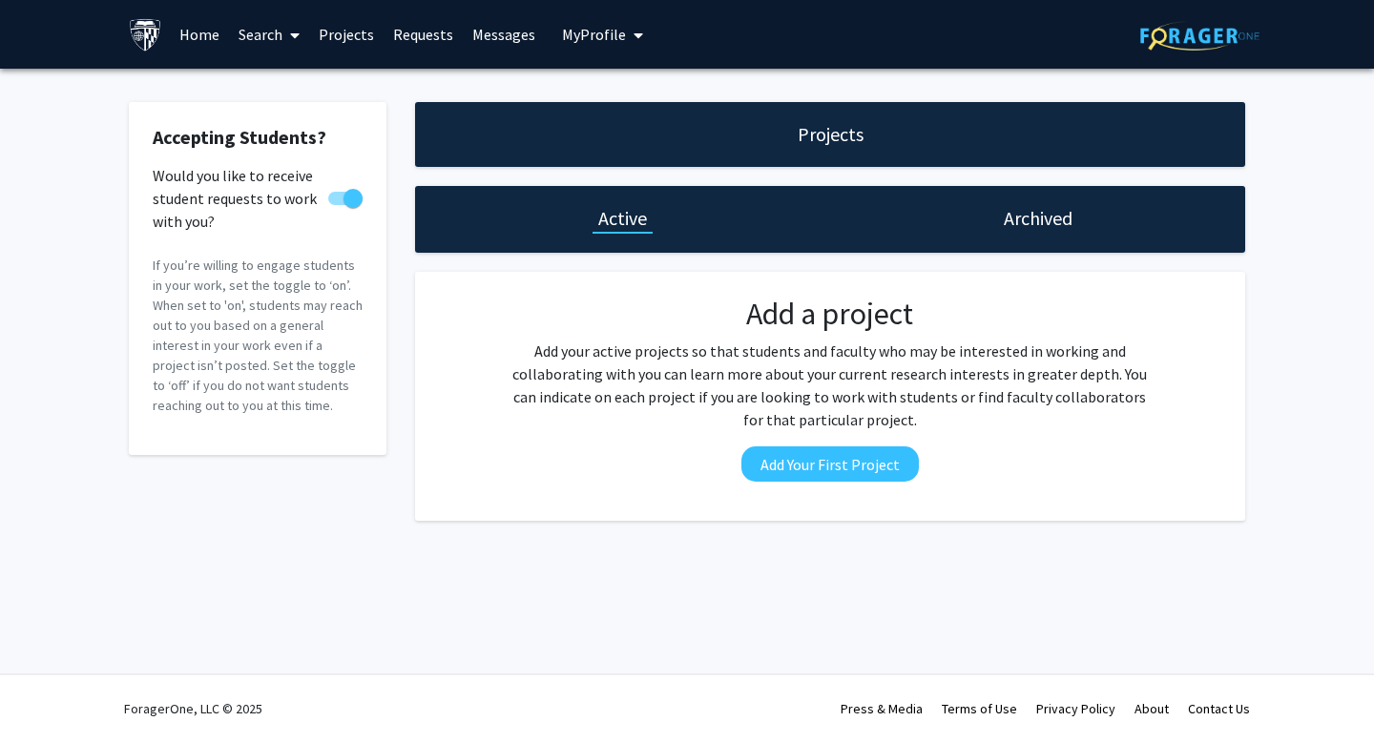
click at [256, 31] on link "Search" at bounding box center [269, 34] width 80 height 67
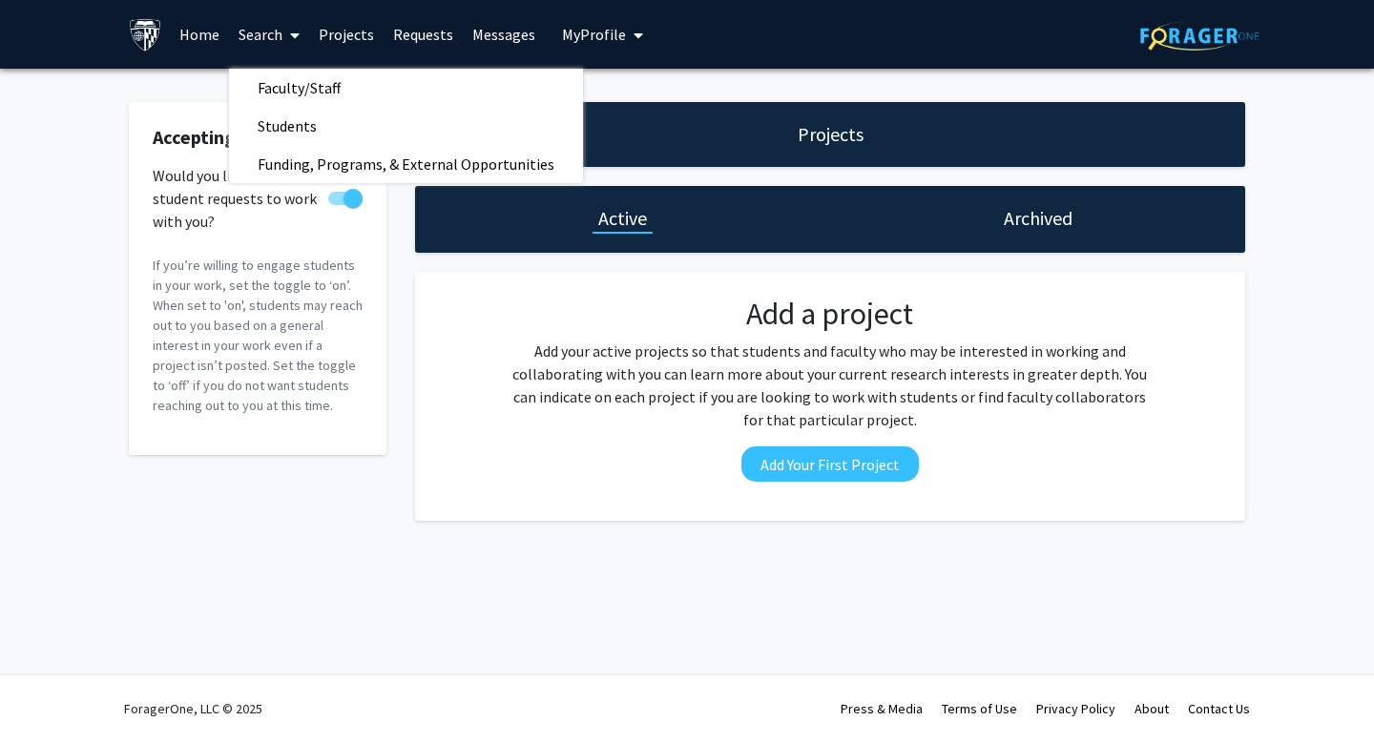
click at [198, 36] on link "Home" at bounding box center [199, 34] width 59 height 67
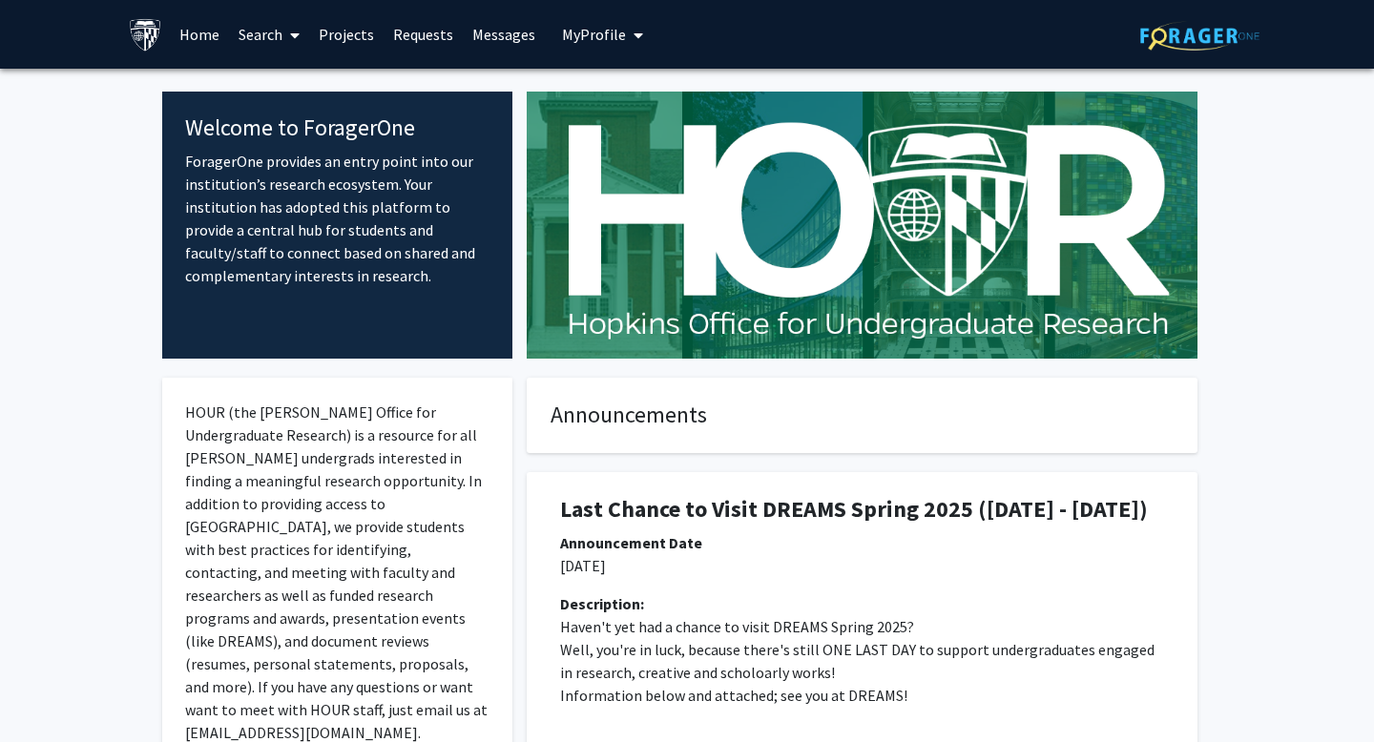
click at [264, 29] on link "Search" at bounding box center [269, 34] width 80 height 67
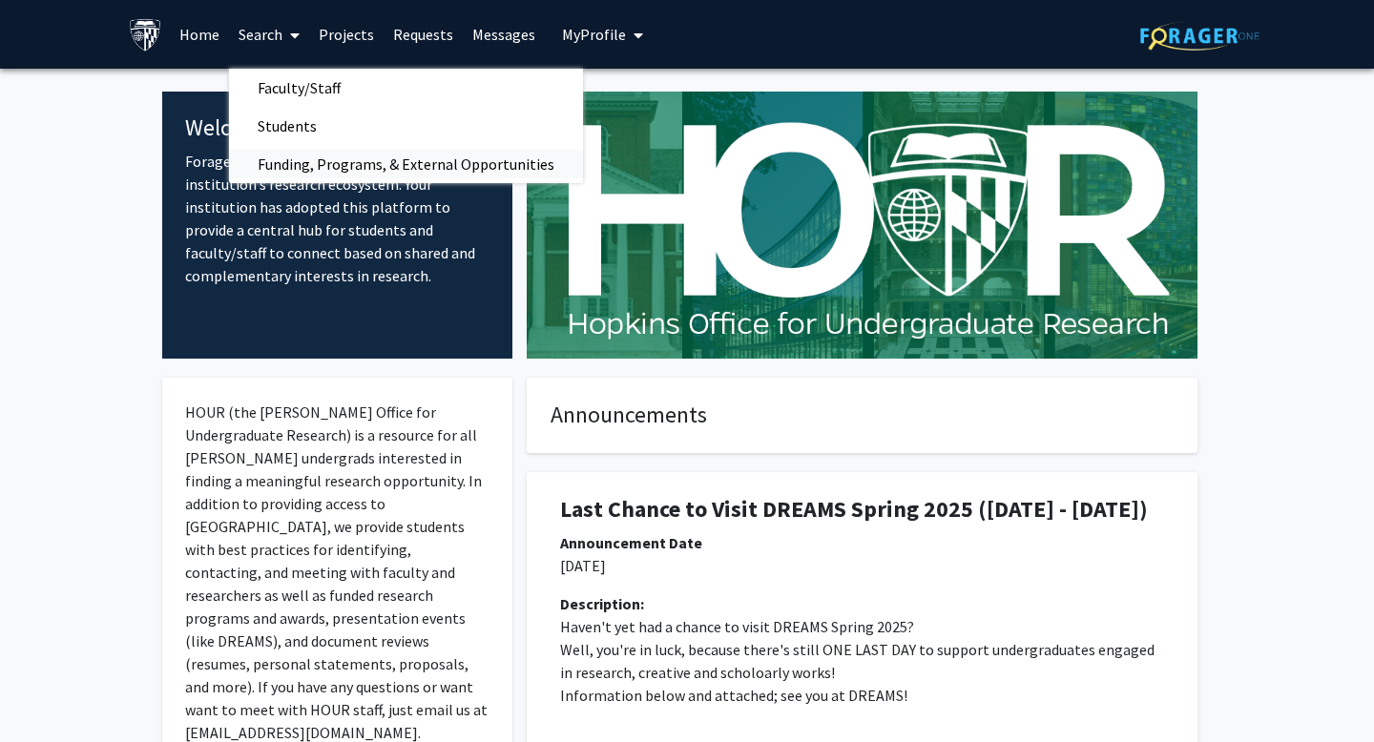
click at [314, 163] on span "Funding, Programs, & External Opportunities" at bounding box center [406, 164] width 354 height 38
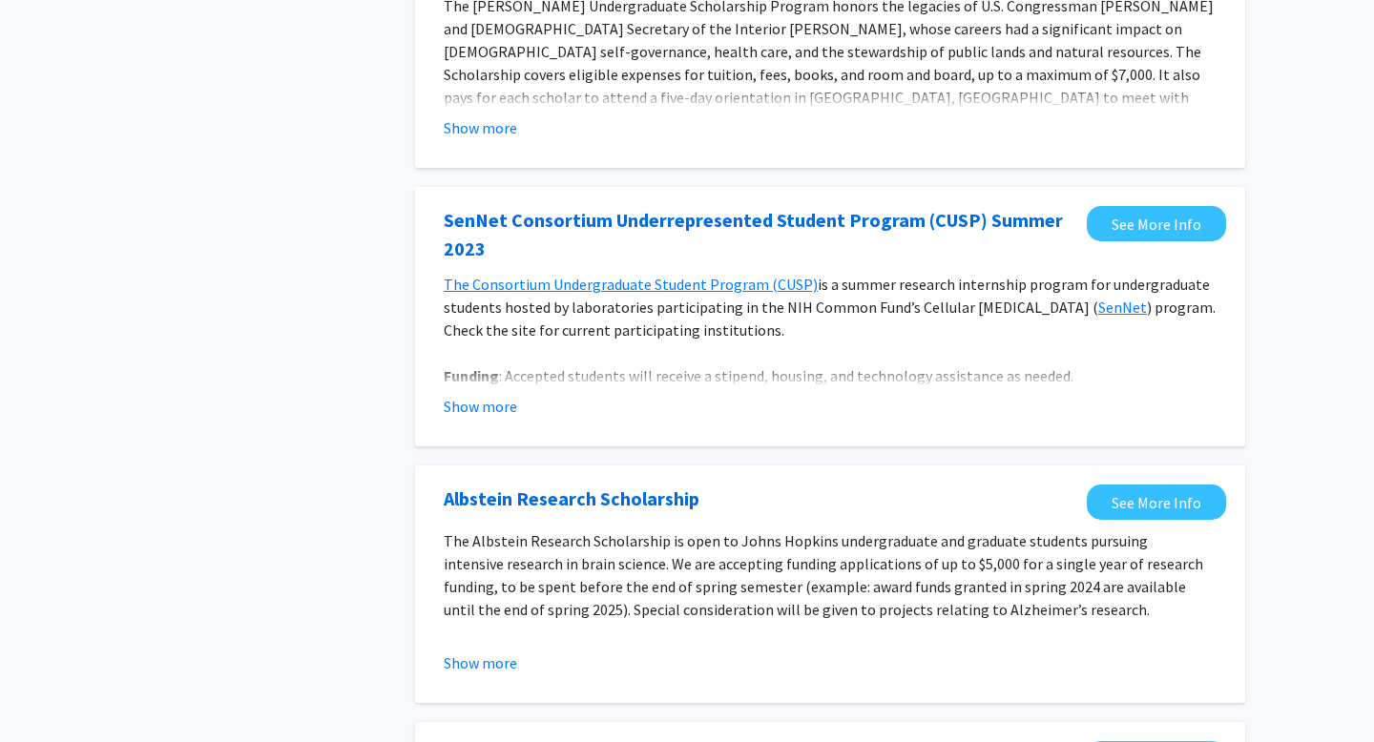
scroll to position [804, 0]
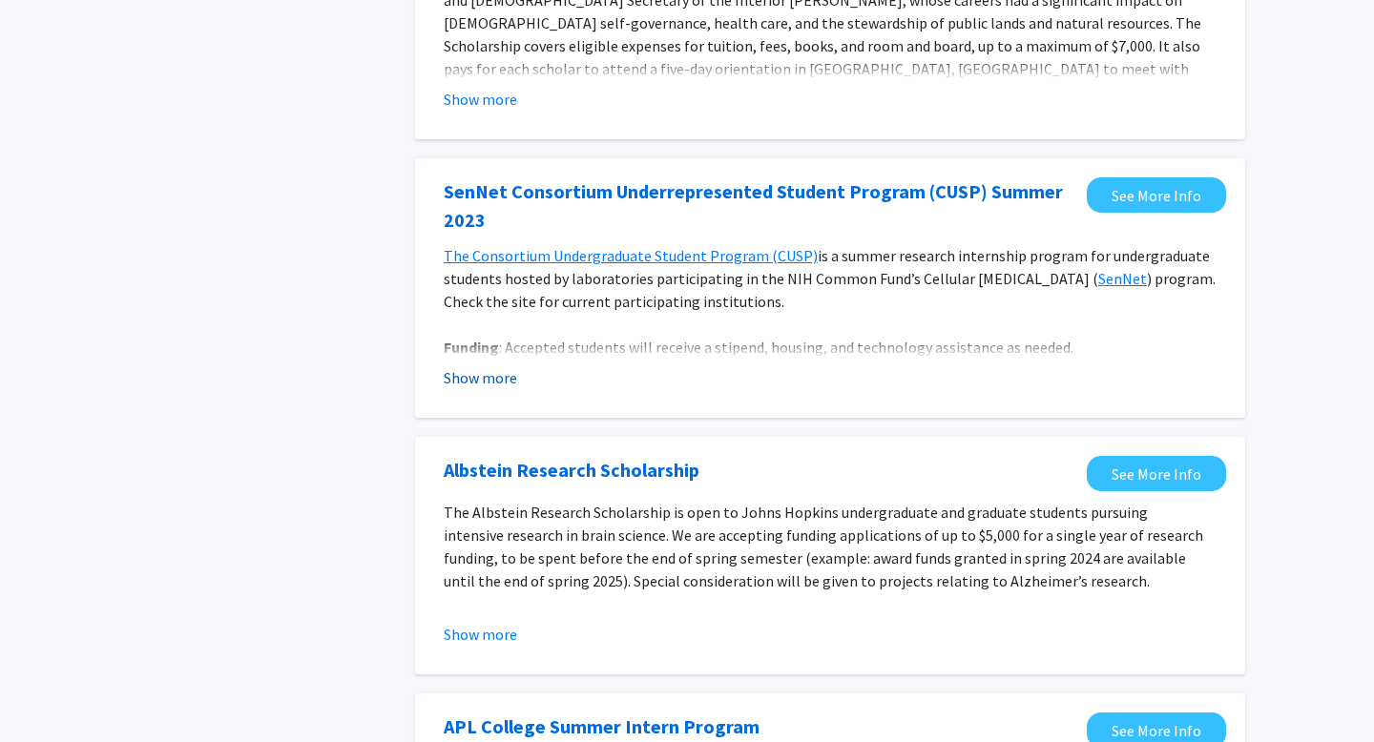
click at [500, 382] on button "Show more" at bounding box center [480, 377] width 73 height 23
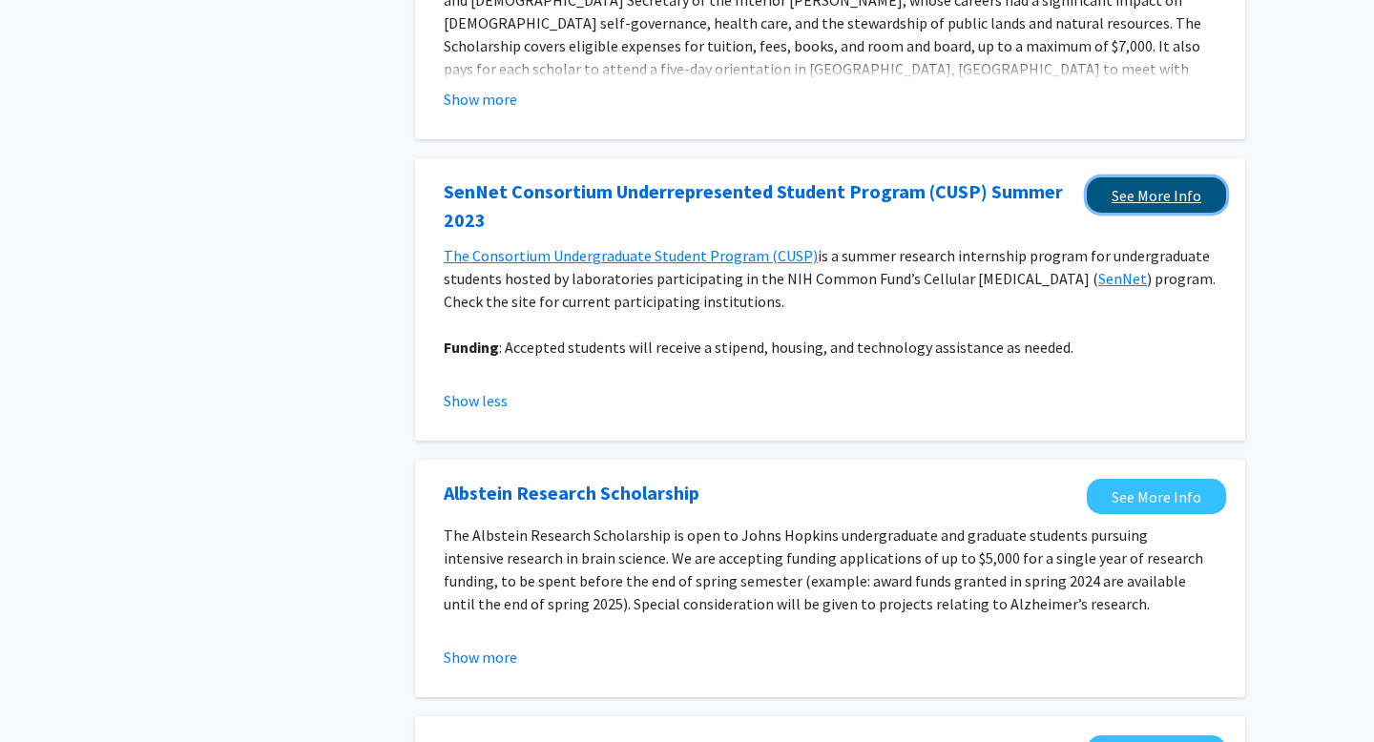
click at [1171, 188] on link "See More Info" at bounding box center [1156, 194] width 139 height 35
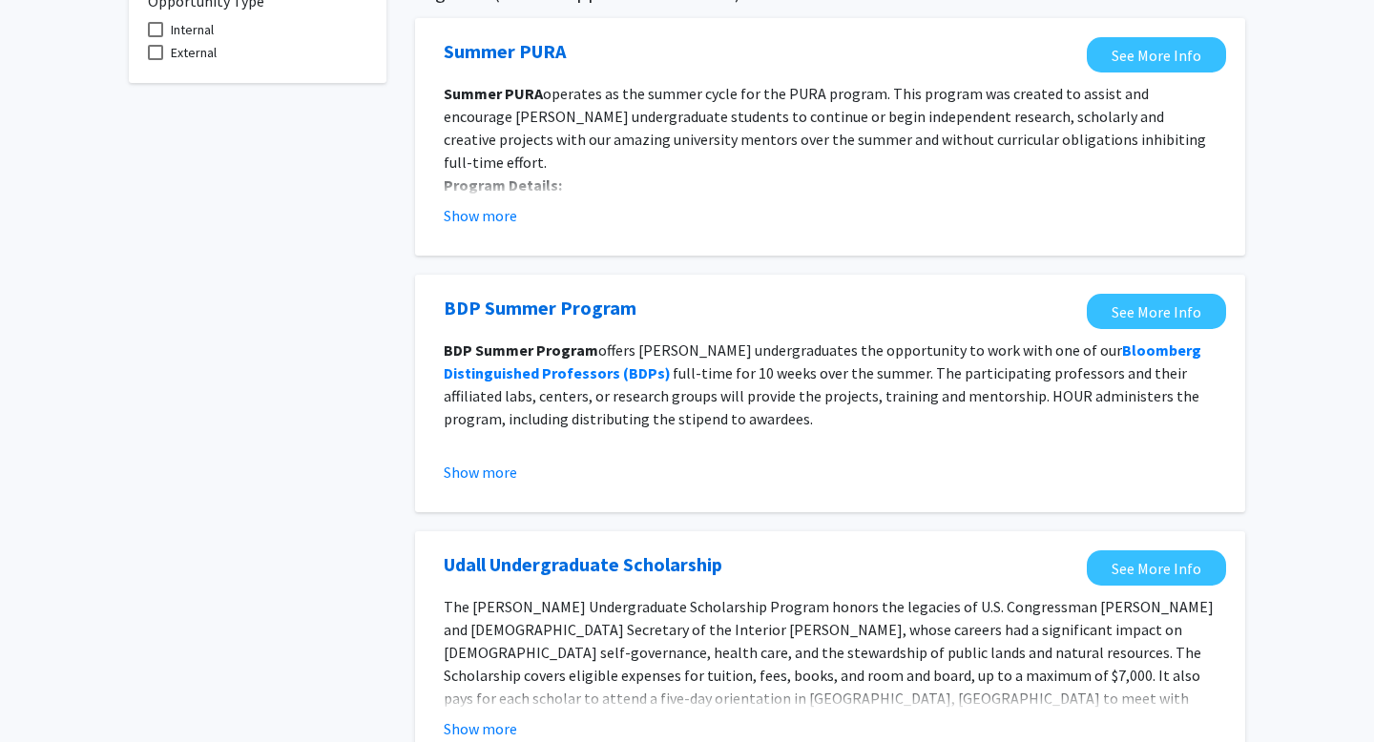
scroll to position [0, 0]
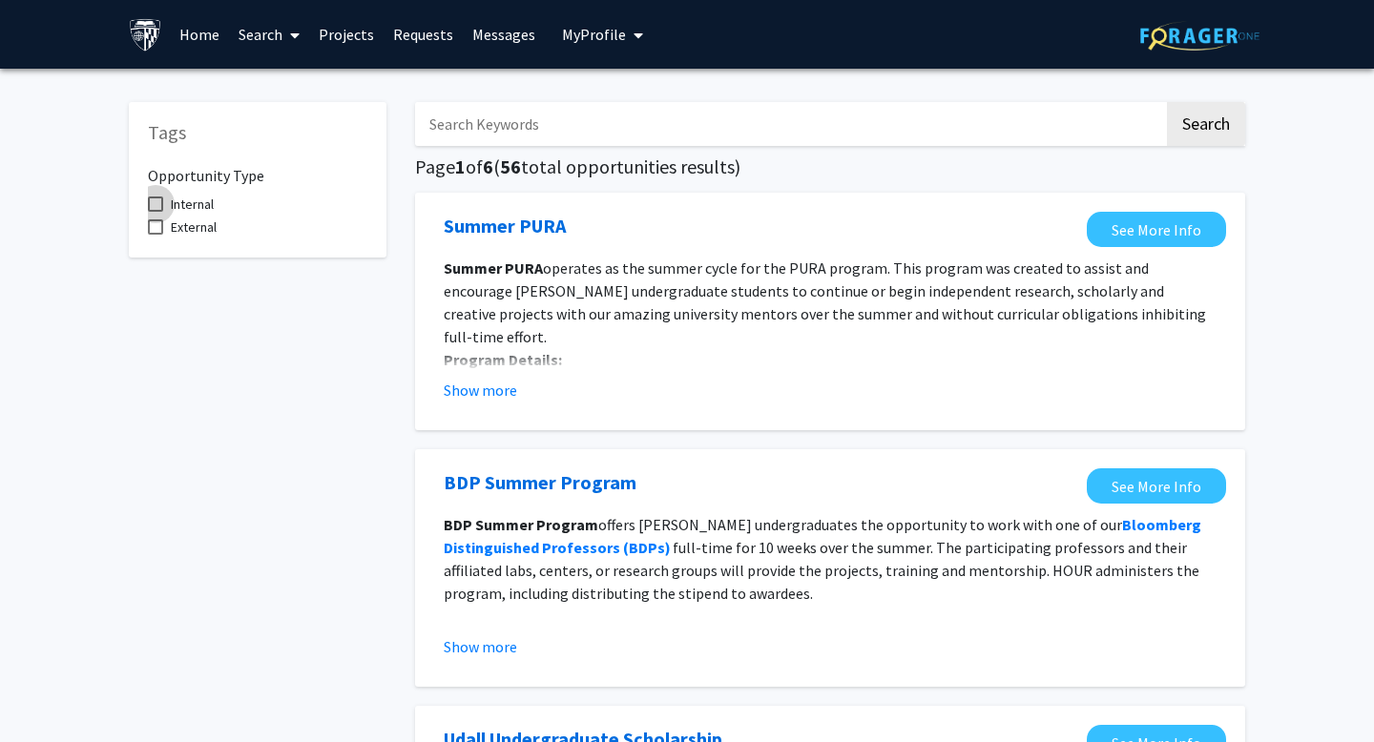
click at [212, 207] on span "Internal" at bounding box center [192, 204] width 43 height 23
click at [156, 212] on input "Internal" at bounding box center [155, 212] width 1 height 1
checkbox input "true"
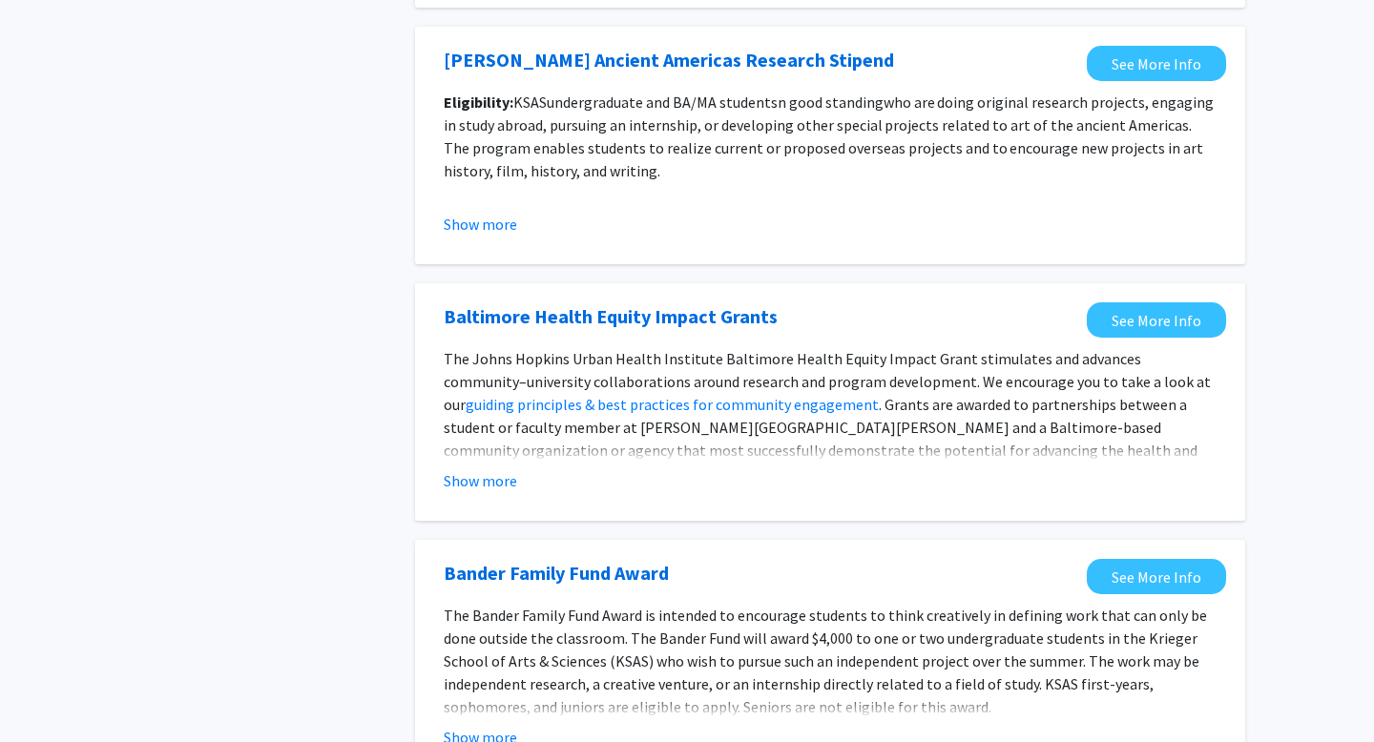
scroll to position [2099, 0]
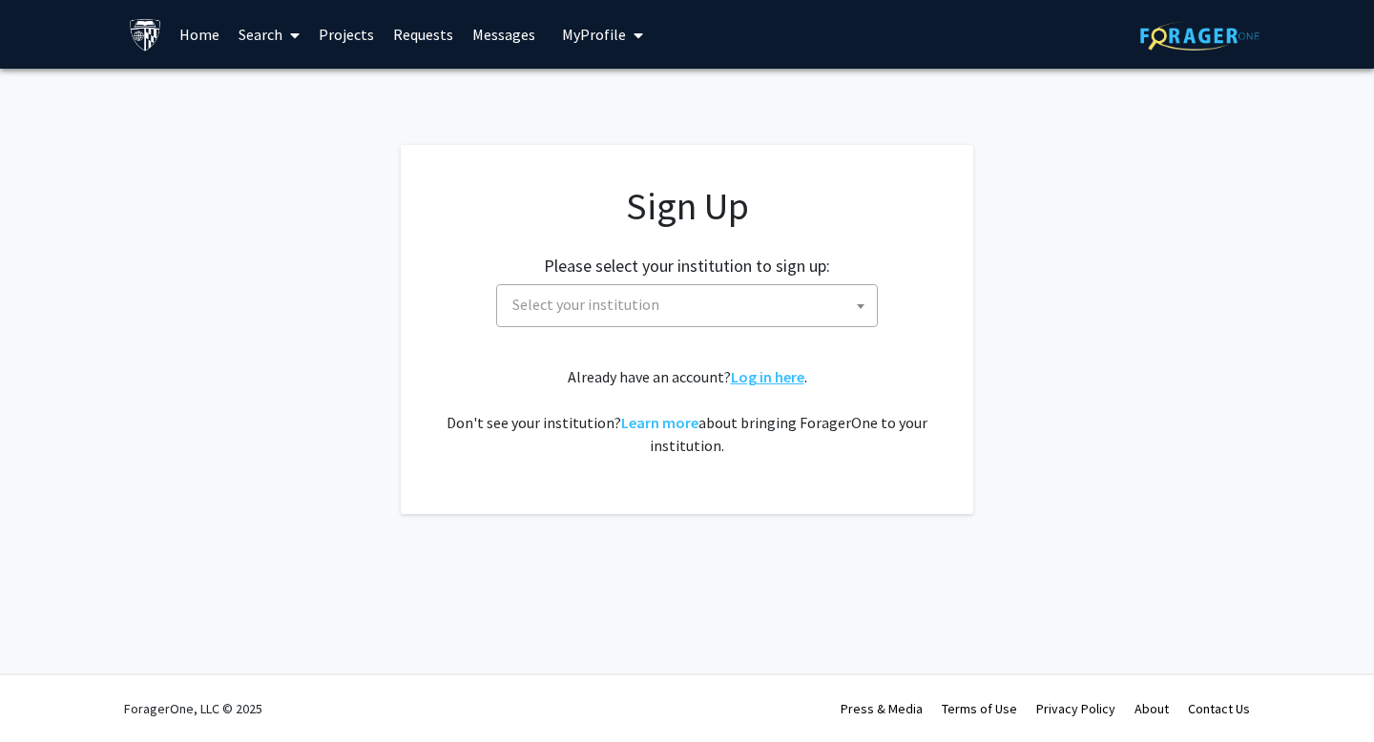
click at [753, 375] on link "Log in here" at bounding box center [767, 376] width 73 height 19
